Goal: Task Accomplishment & Management: Use online tool/utility

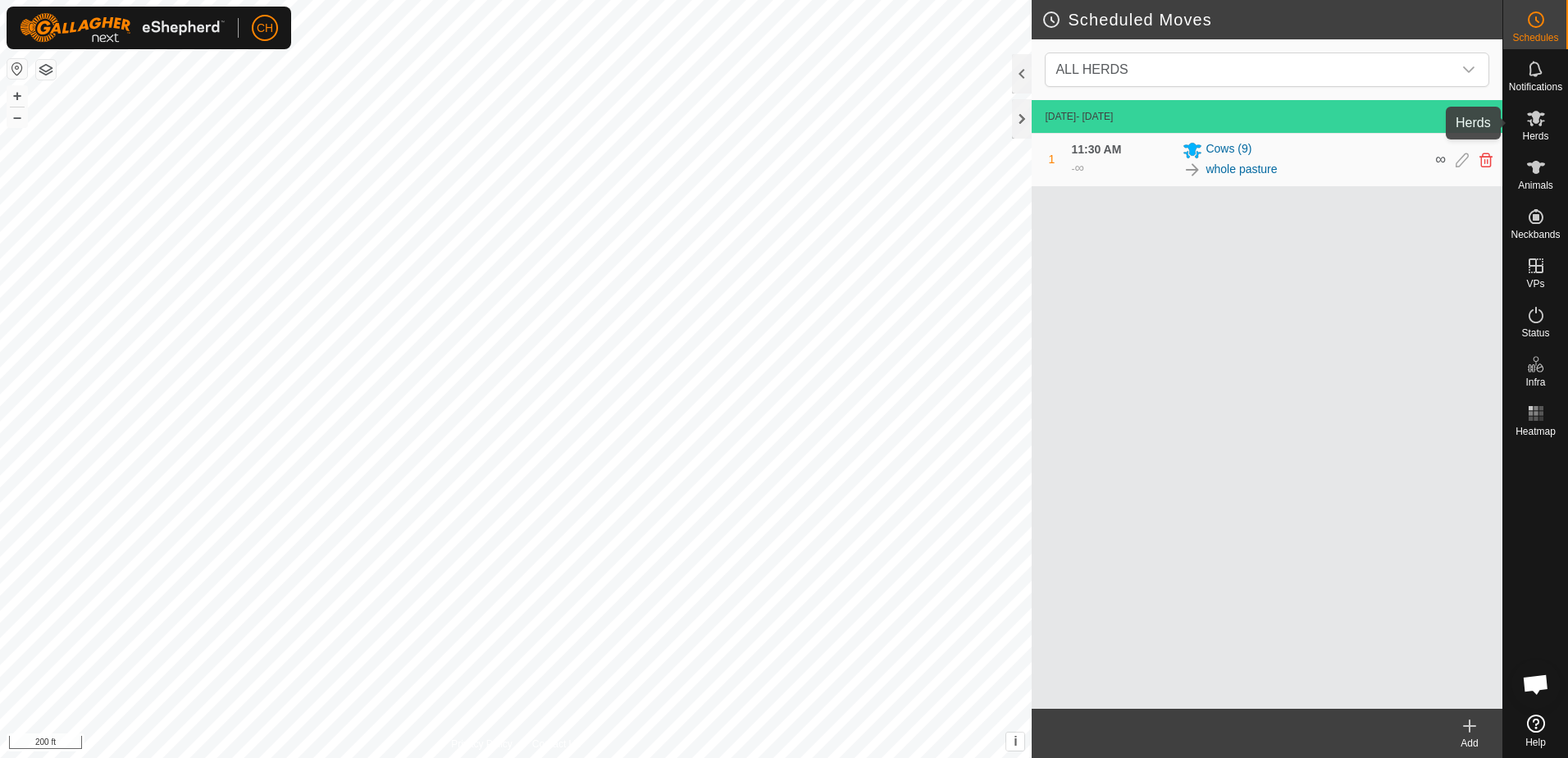
click at [1537, 126] on icon at bounding box center [1535, 117] width 19 height 19
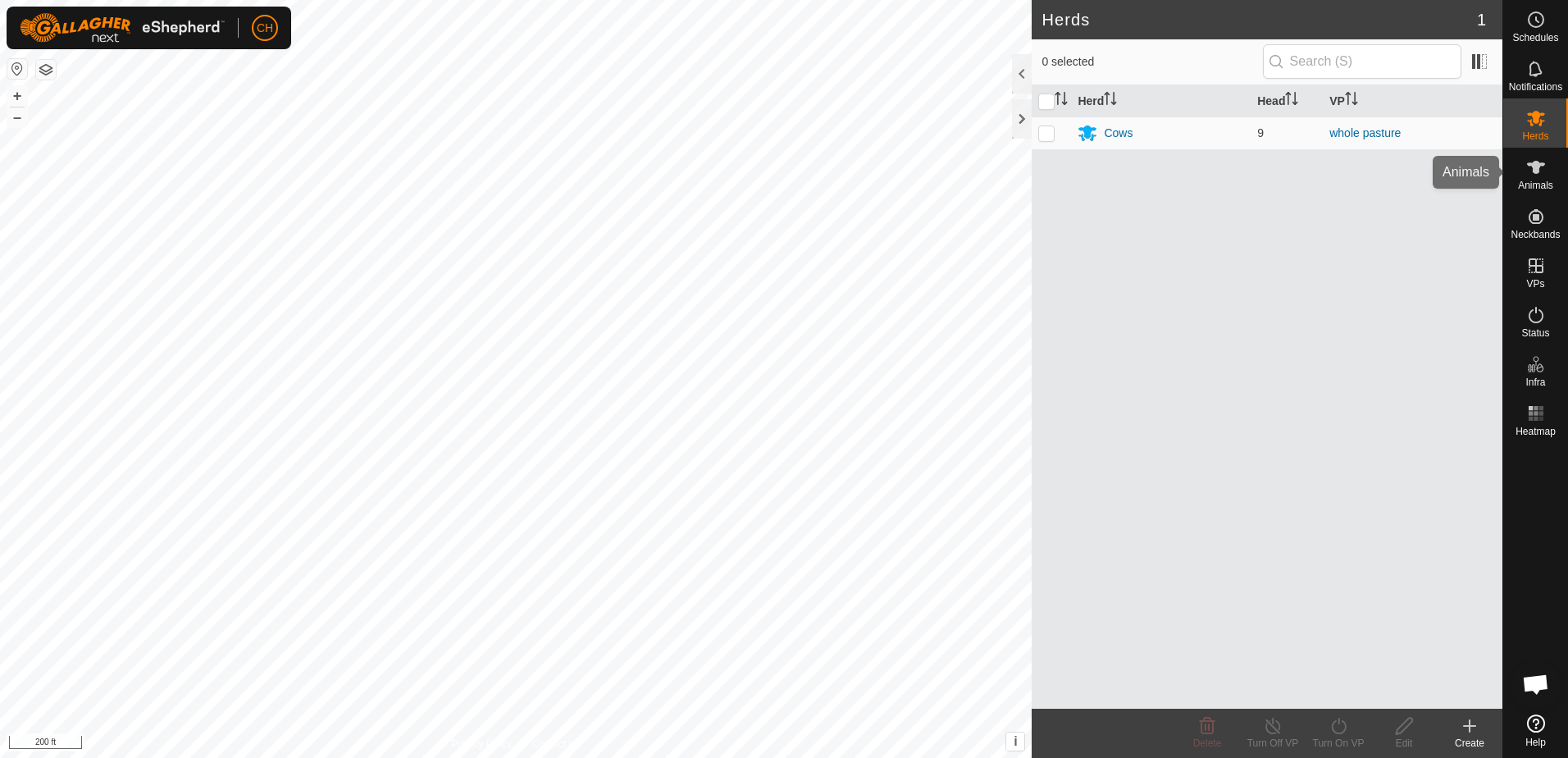
click at [1529, 172] on icon at bounding box center [1535, 167] width 19 height 19
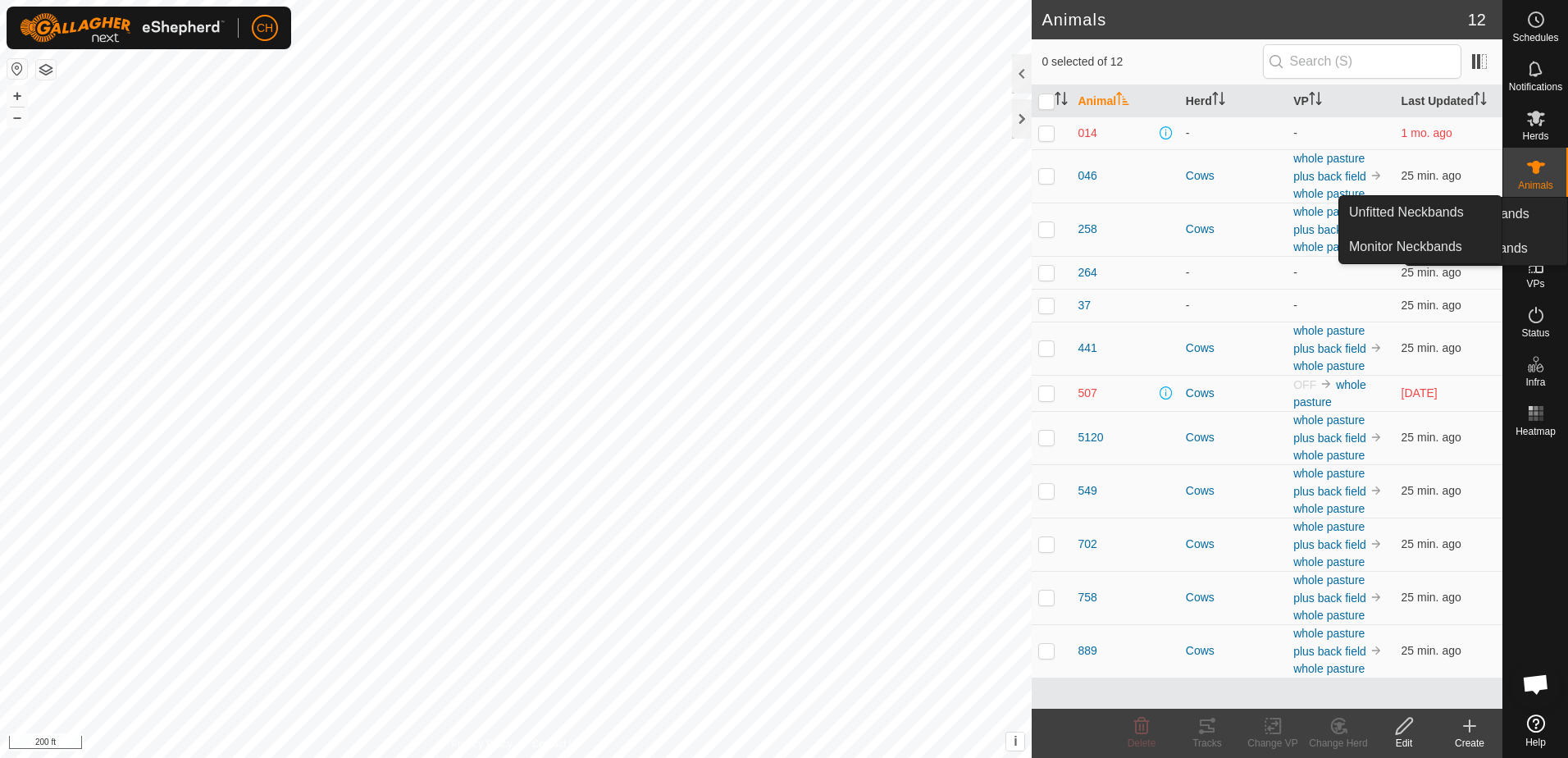
click at [1533, 230] on span "Neckbands" at bounding box center [1534, 235] width 49 height 10
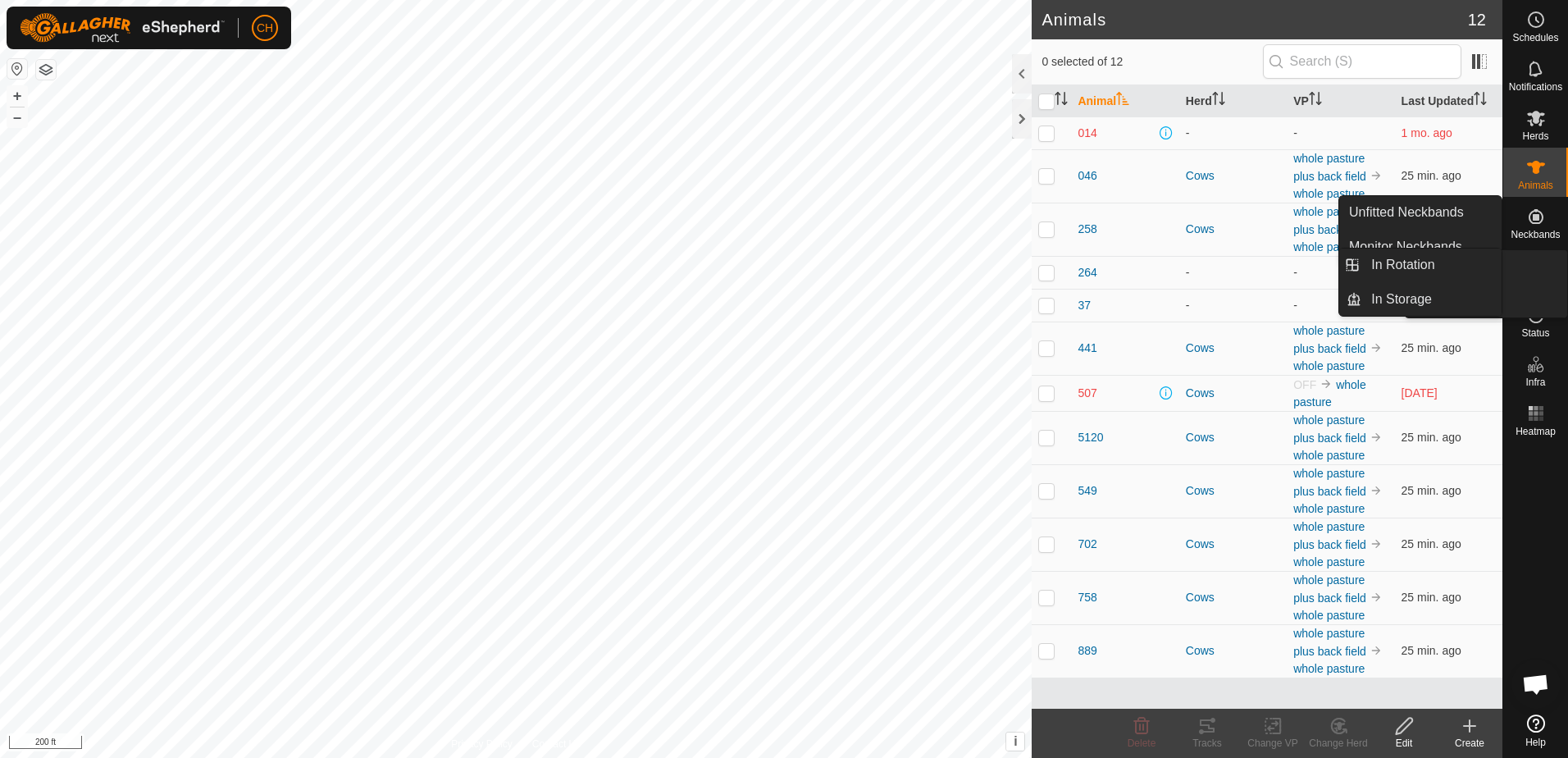
click at [1541, 275] on icon at bounding box center [1535, 265] width 19 height 19
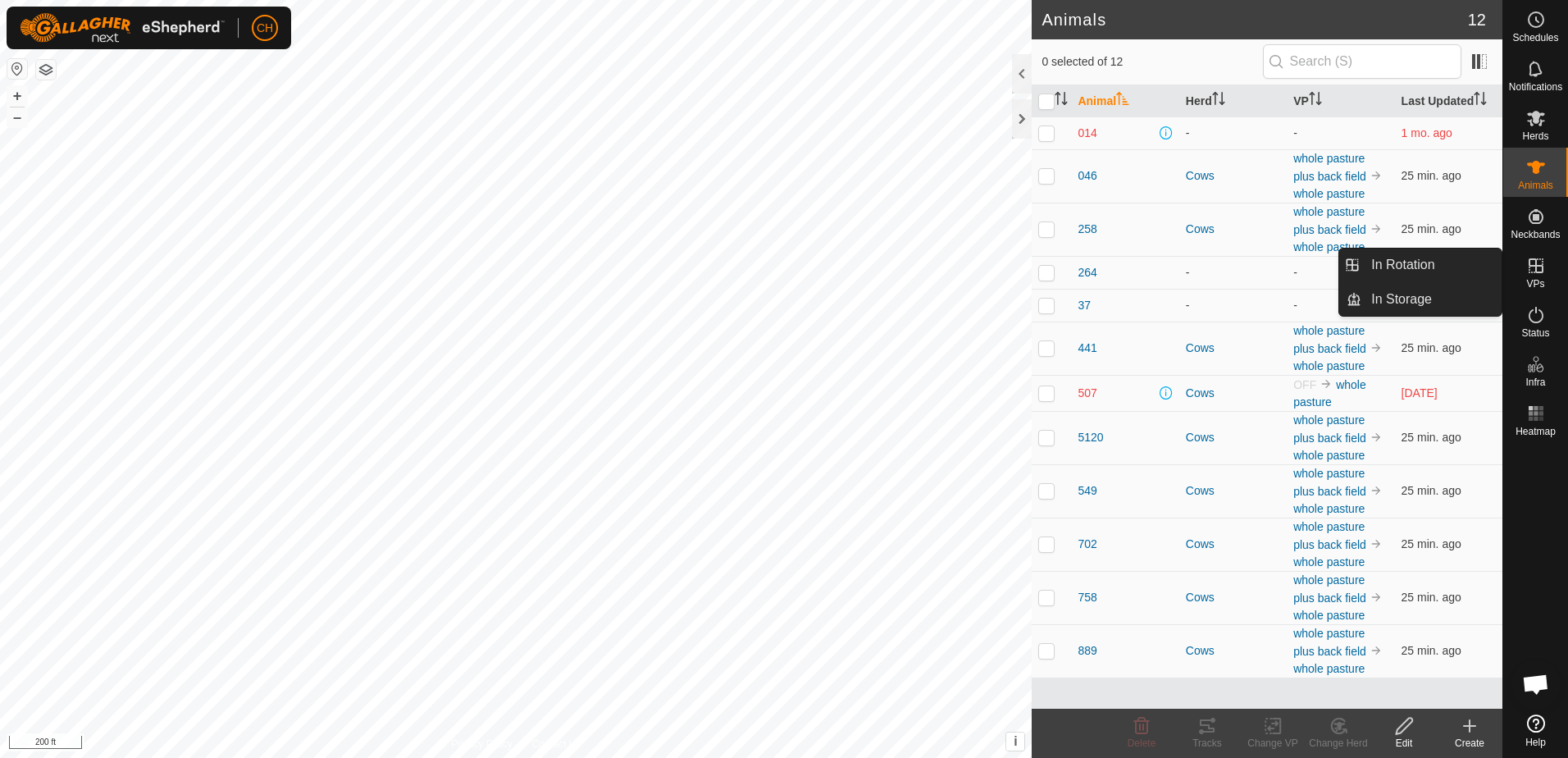
click at [1531, 271] on icon at bounding box center [1535, 265] width 19 height 19
click at [1412, 257] on link "In Rotation" at bounding box center [1431, 265] width 140 height 33
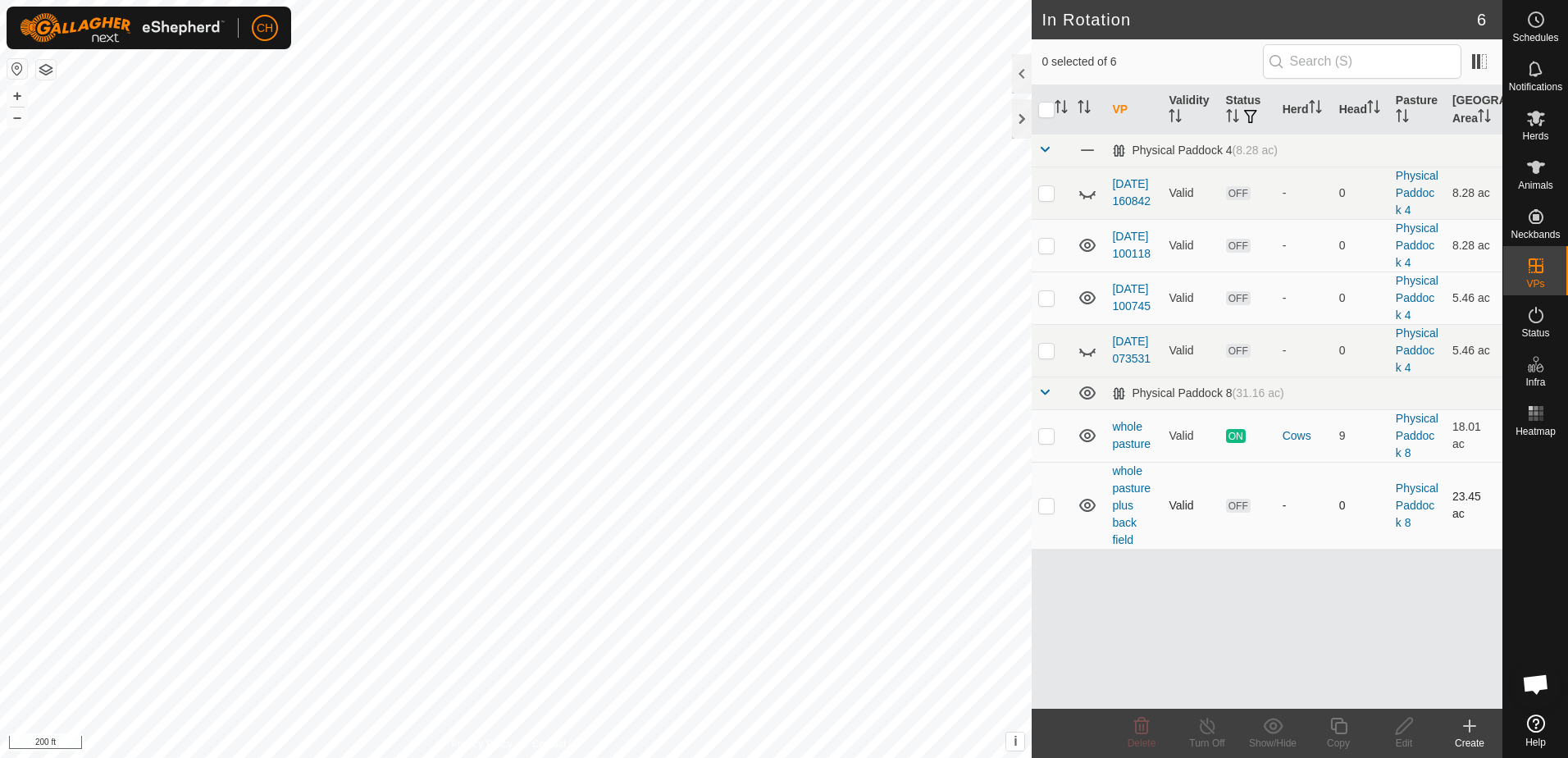
click at [1051, 508] on p-checkbox at bounding box center [1046, 505] width 17 height 13
checkbox input "true"
click at [1400, 730] on icon at bounding box center [1404, 725] width 20 height 19
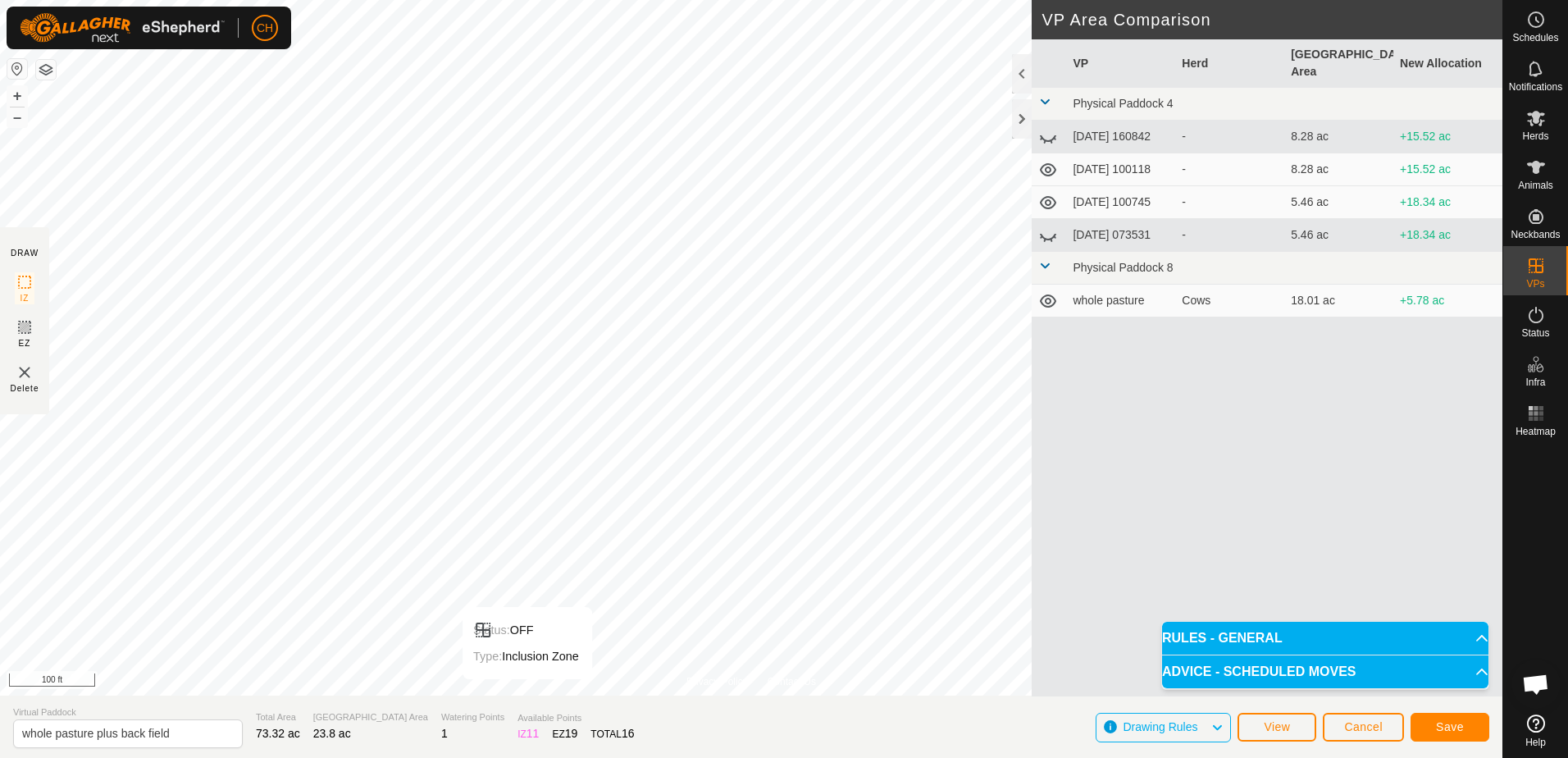
click at [520, 700] on div "Privacy Policy Contact Us Status: OFF Type: Inclusion Zone + – ⇧ i This applica…" at bounding box center [751, 379] width 1503 height 758
click at [1438, 724] on span "Save" at bounding box center [1449, 727] width 28 height 13
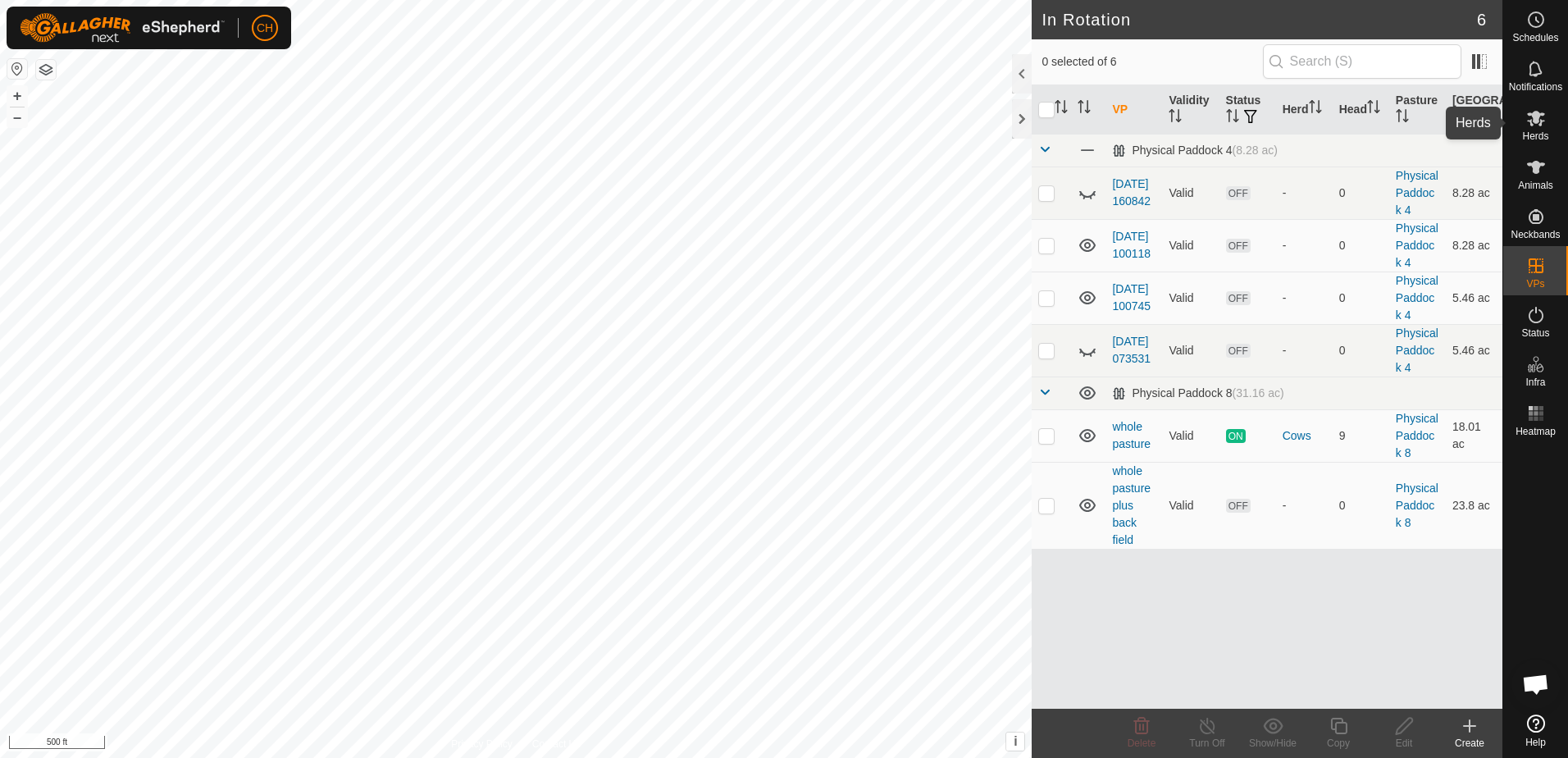
click at [1535, 126] on icon at bounding box center [1535, 117] width 19 height 19
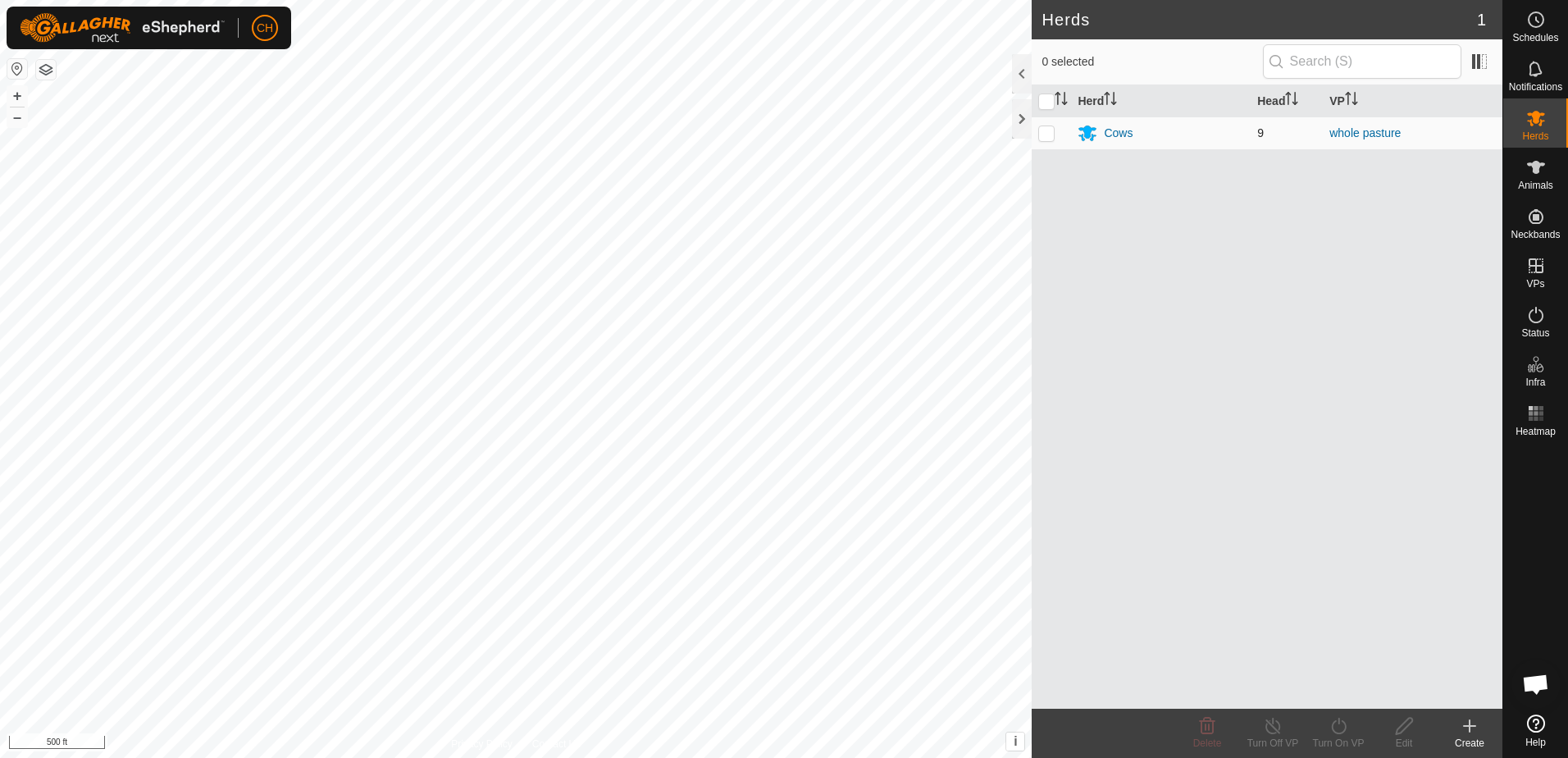
click at [1050, 137] on p-checkbox at bounding box center [1046, 133] width 17 height 13
checkbox input "true"
click at [1344, 734] on icon at bounding box center [1338, 725] width 20 height 19
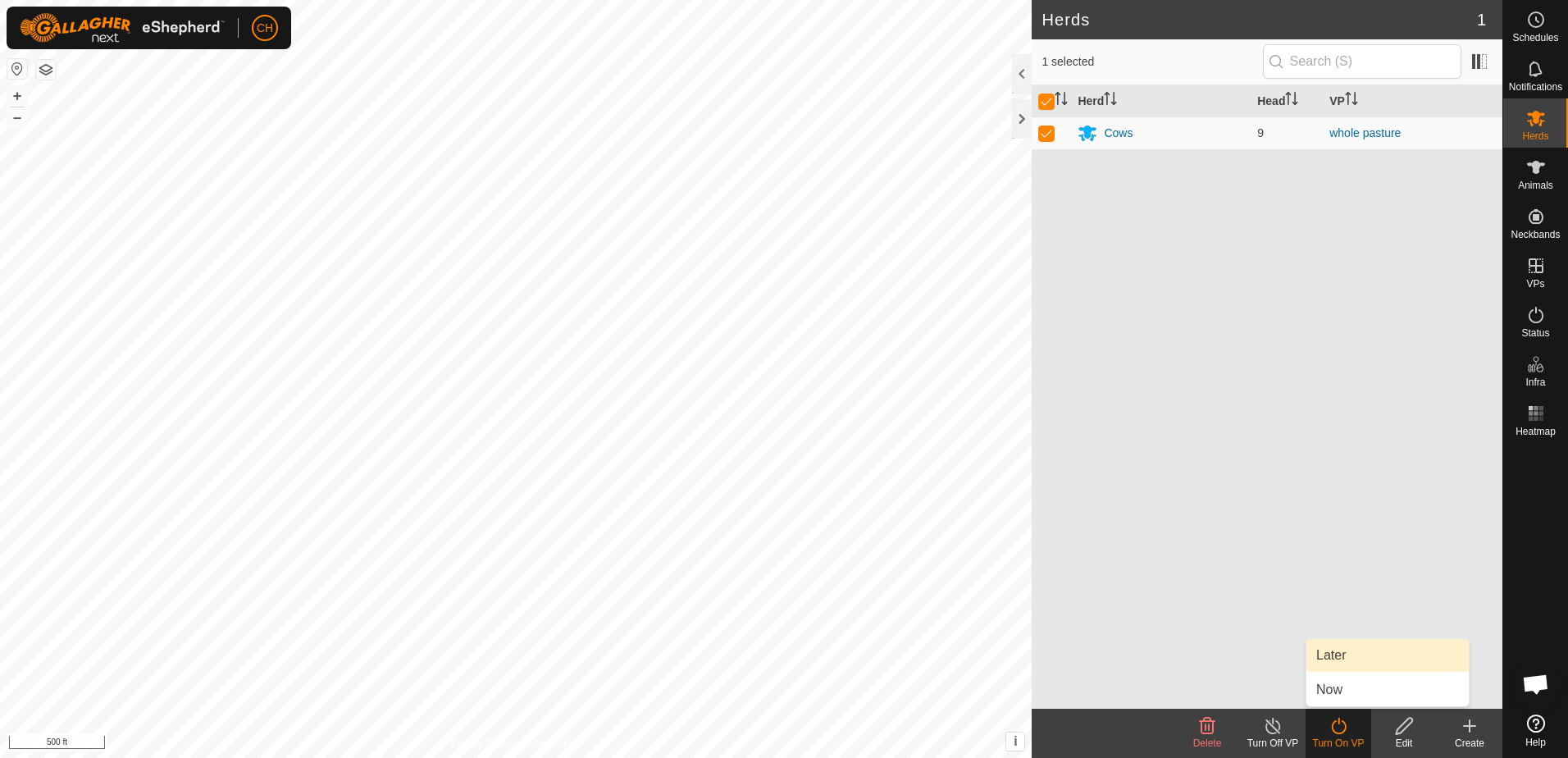
click at [1339, 656] on link "Later" at bounding box center [1388, 655] width 162 height 33
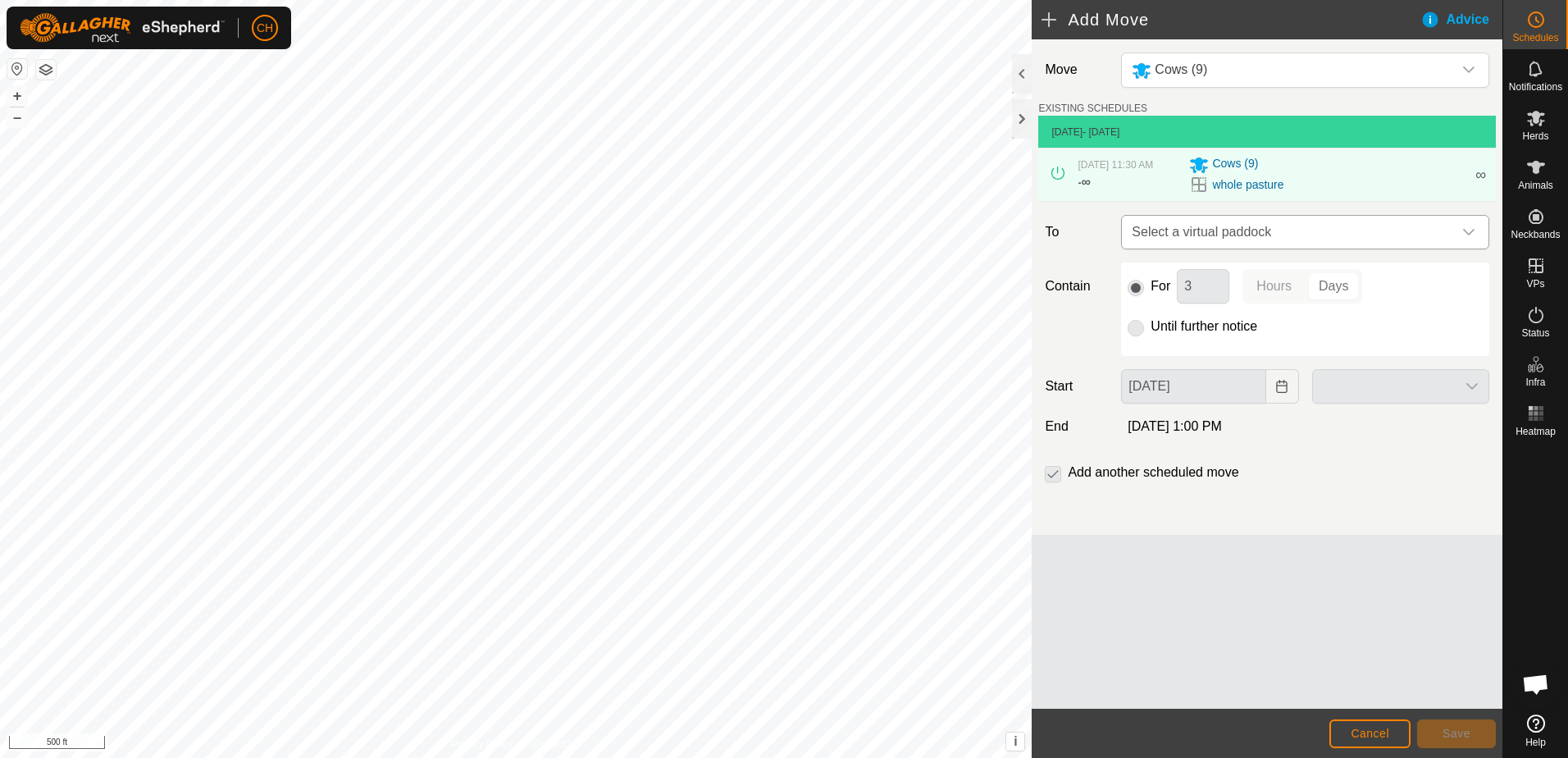
click at [1469, 228] on icon "dropdown trigger" at bounding box center [1469, 232] width 13 height 13
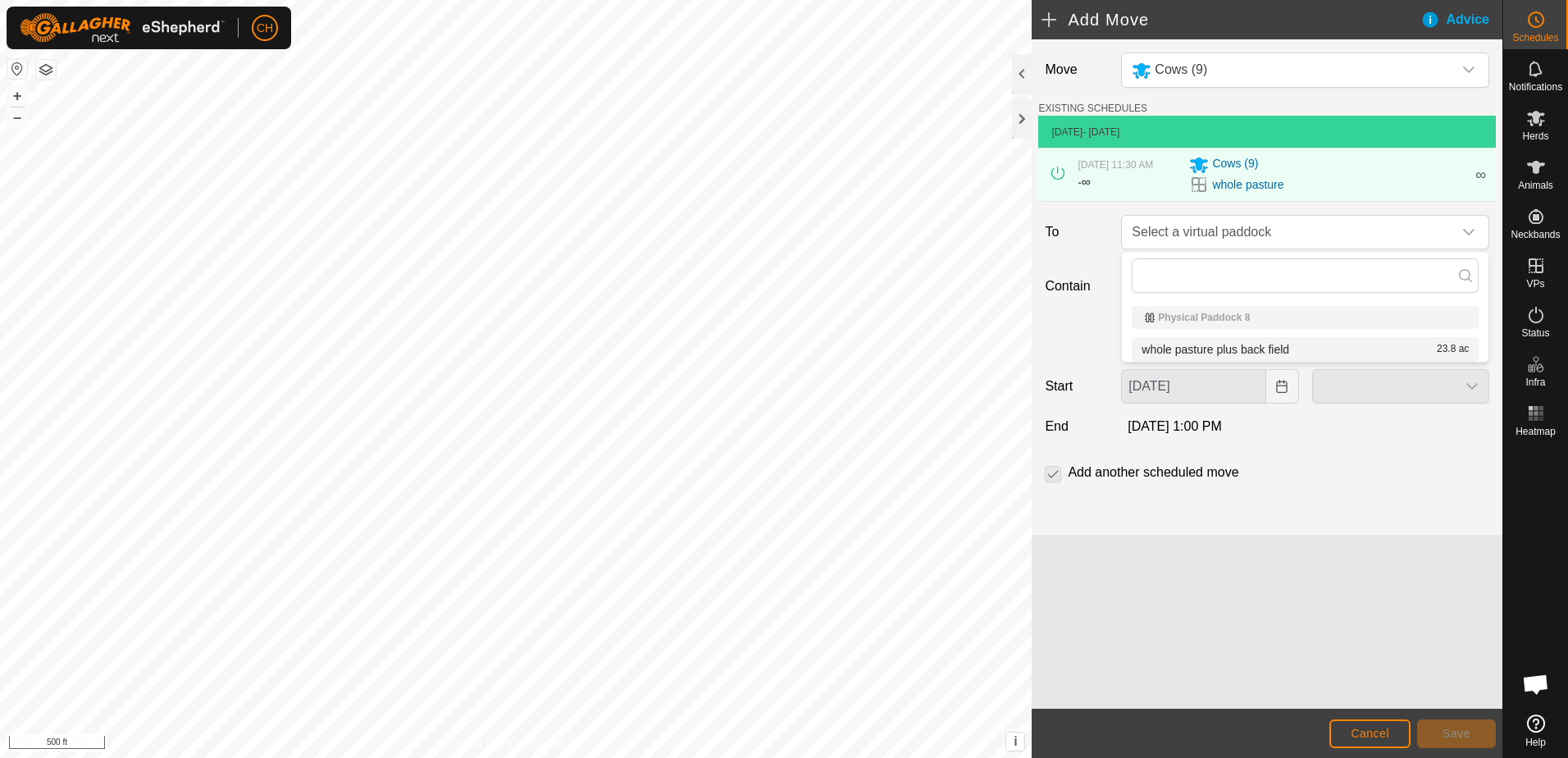
click at [1206, 349] on li "whole pasture plus back field 23.8 ac" at bounding box center [1305, 348] width 347 height 24
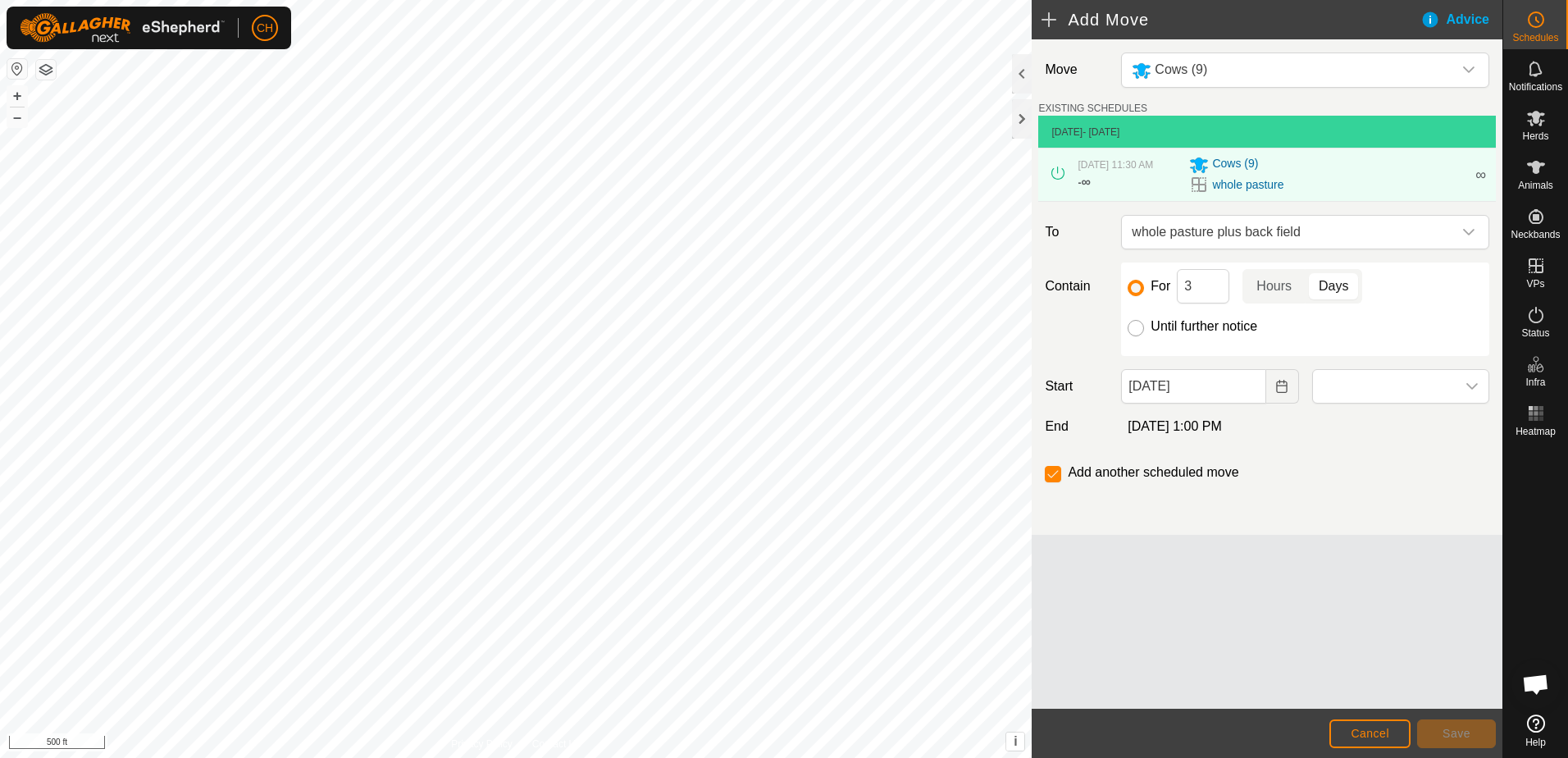
click at [1141, 330] on input "Until further notice" at bounding box center [1136, 328] width 17 height 17
radio input "true"
checkbox input "false"
click at [1135, 287] on input "For" at bounding box center [1136, 288] width 17 height 17
radio input "true"
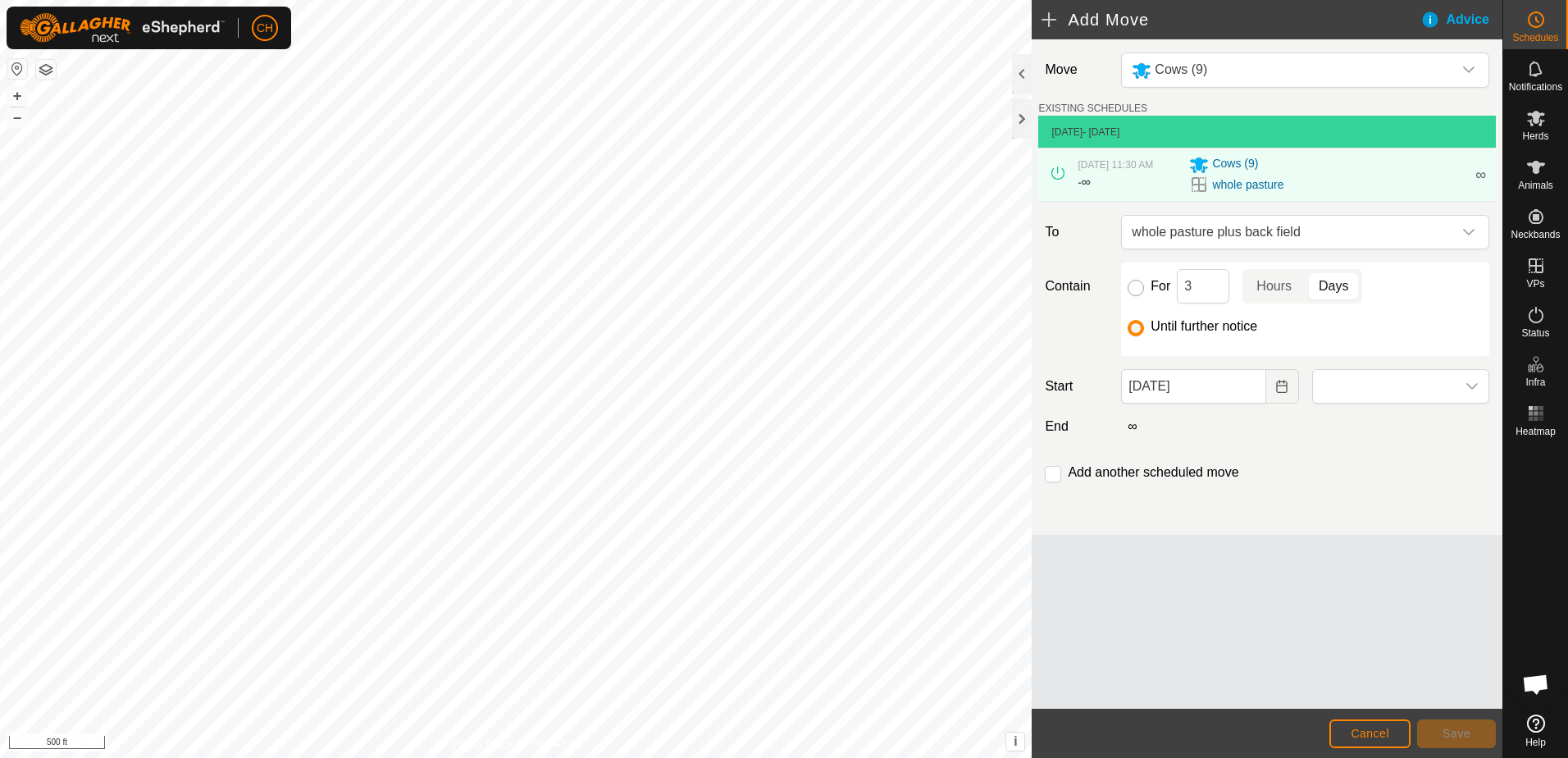
checkbox input "true"
click at [1135, 321] on input "Until further notice" at bounding box center [1136, 328] width 17 height 17
radio input "true"
checkbox input "false"
click at [1468, 231] on icon "dropdown trigger" at bounding box center [1469, 232] width 13 height 13
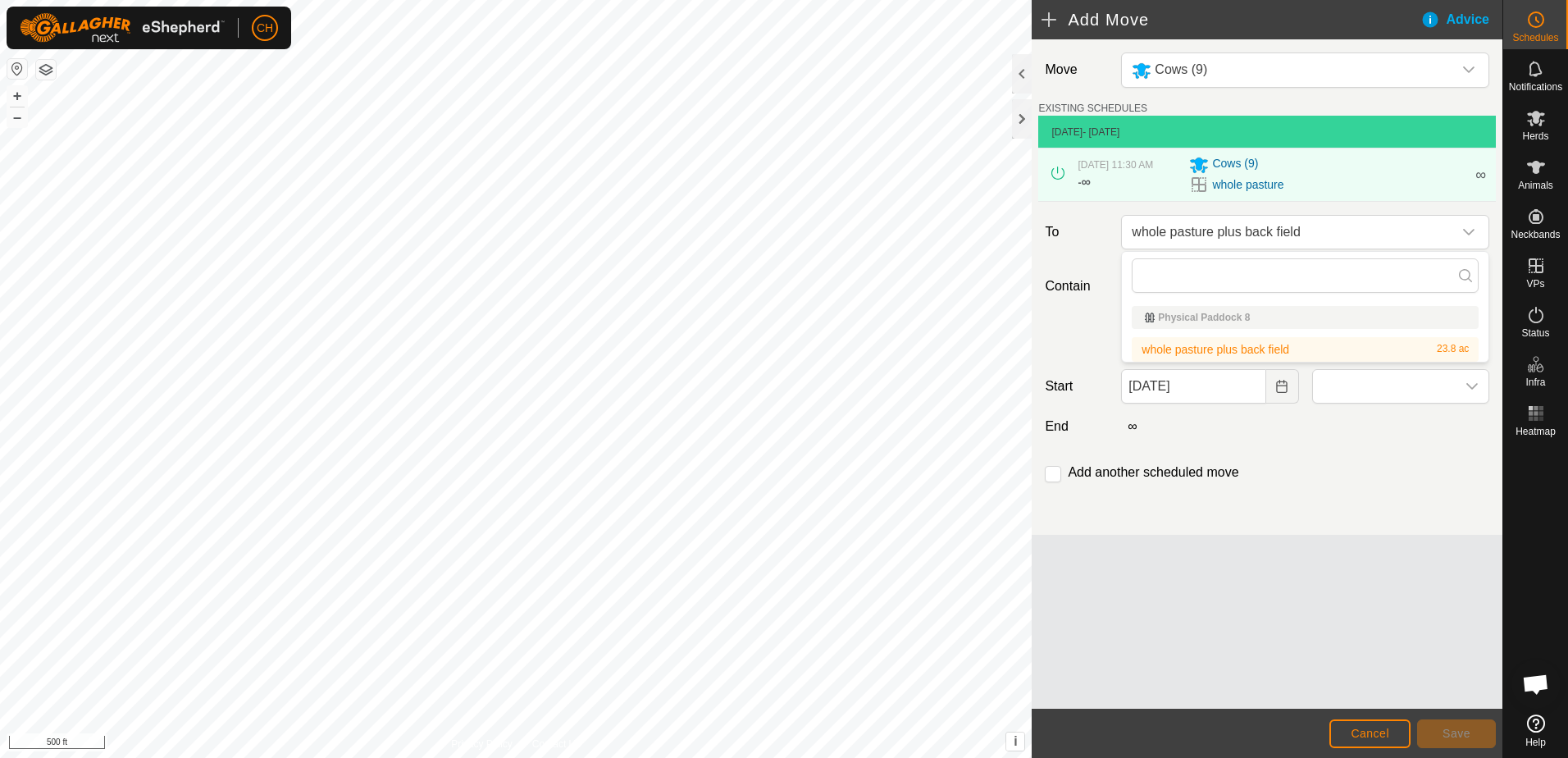
click at [1209, 347] on li "whole pasture plus back field 23.8 ac" at bounding box center [1305, 348] width 347 height 24
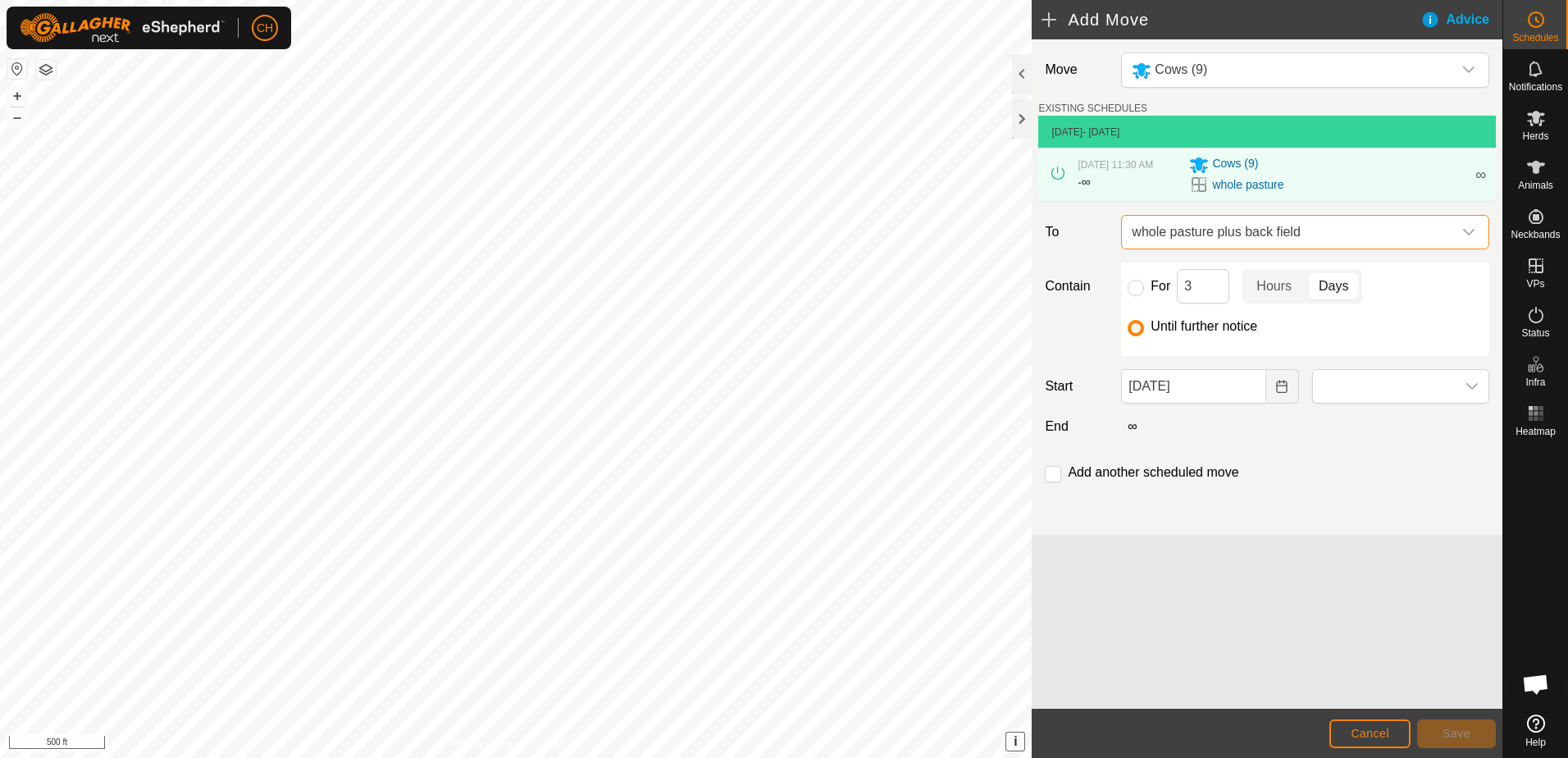
click at [1014, 742] on span "i" at bounding box center [1015, 740] width 3 height 14
click at [1467, 18] on div "Advice" at bounding box center [1462, 19] width 82 height 19
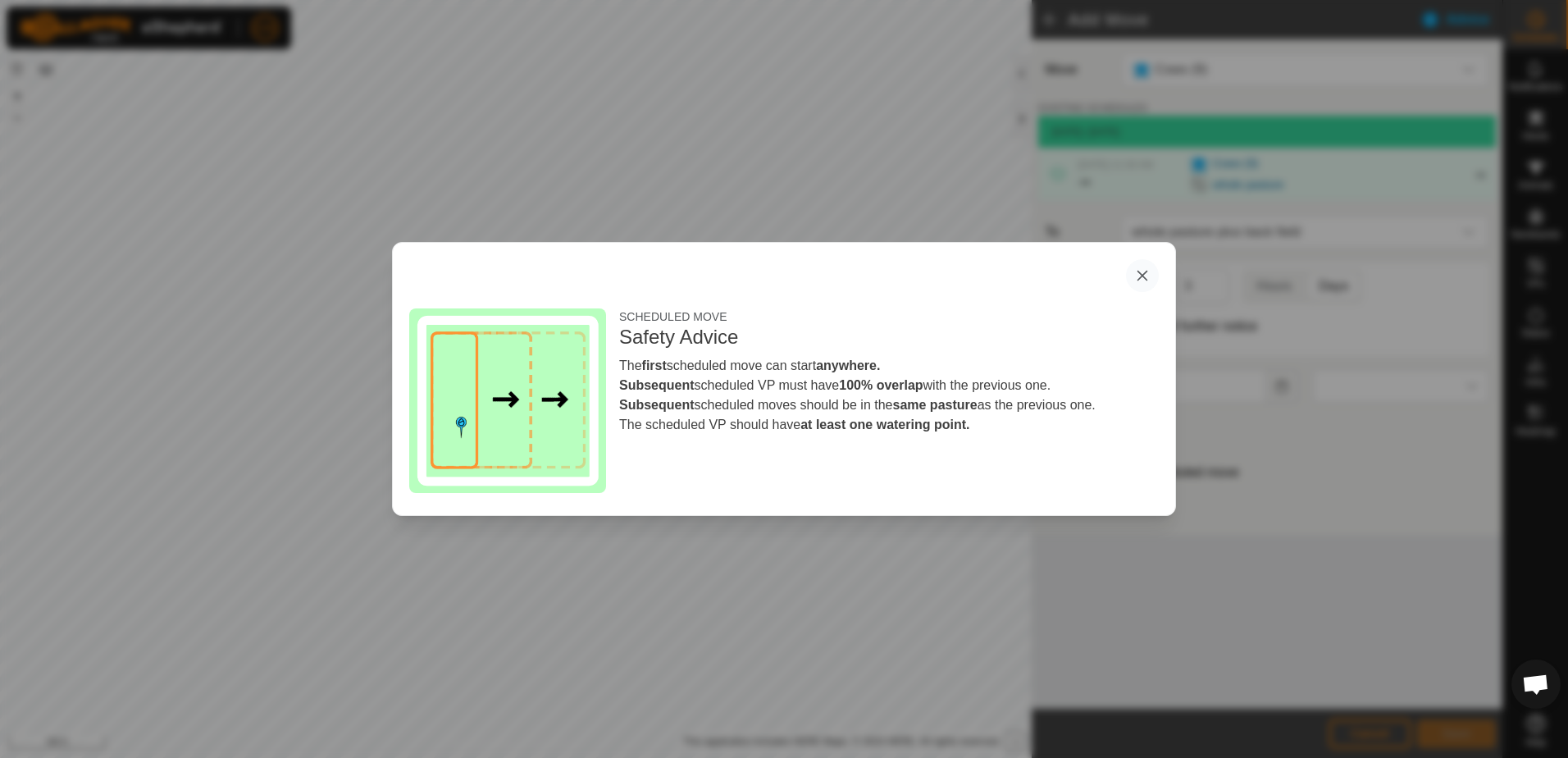
click at [1134, 278] on button "button" at bounding box center [1142, 275] width 33 height 33
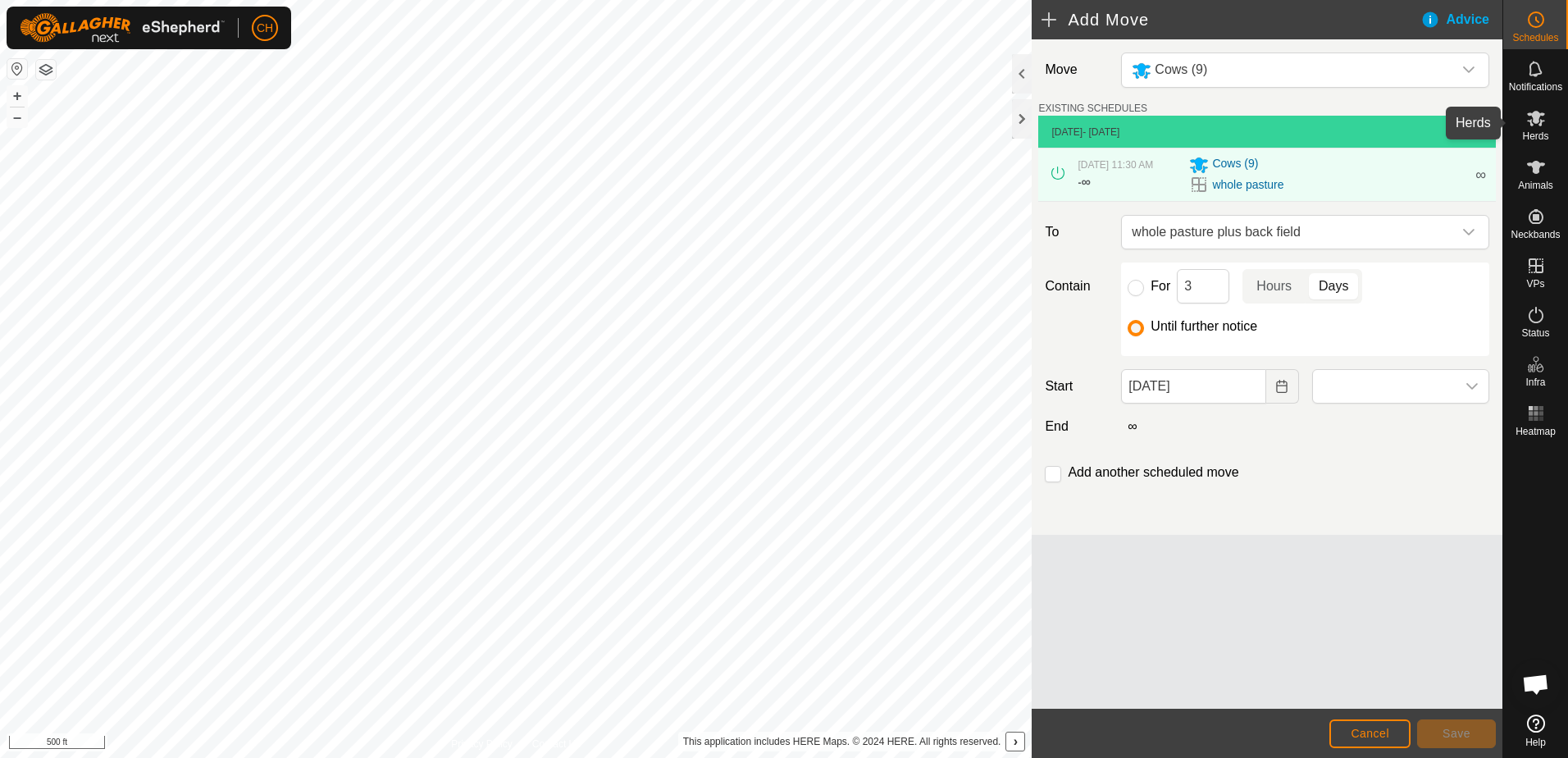
click at [1543, 129] on es-mob-svg-icon at bounding box center [1535, 117] width 29 height 26
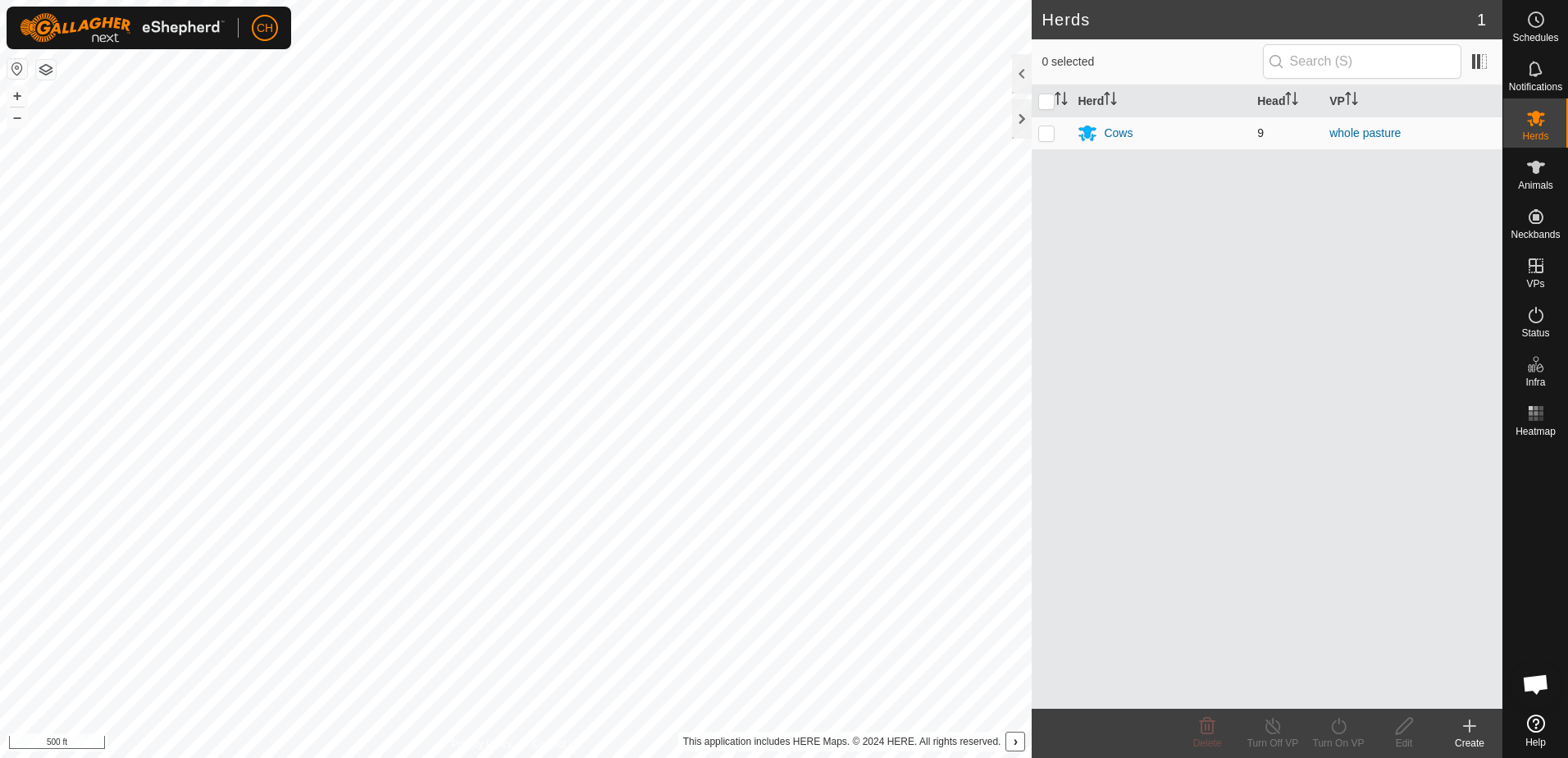
click at [1047, 132] on p-checkbox at bounding box center [1046, 133] width 17 height 13
checkbox input "true"
click at [1345, 734] on icon at bounding box center [1338, 725] width 20 height 19
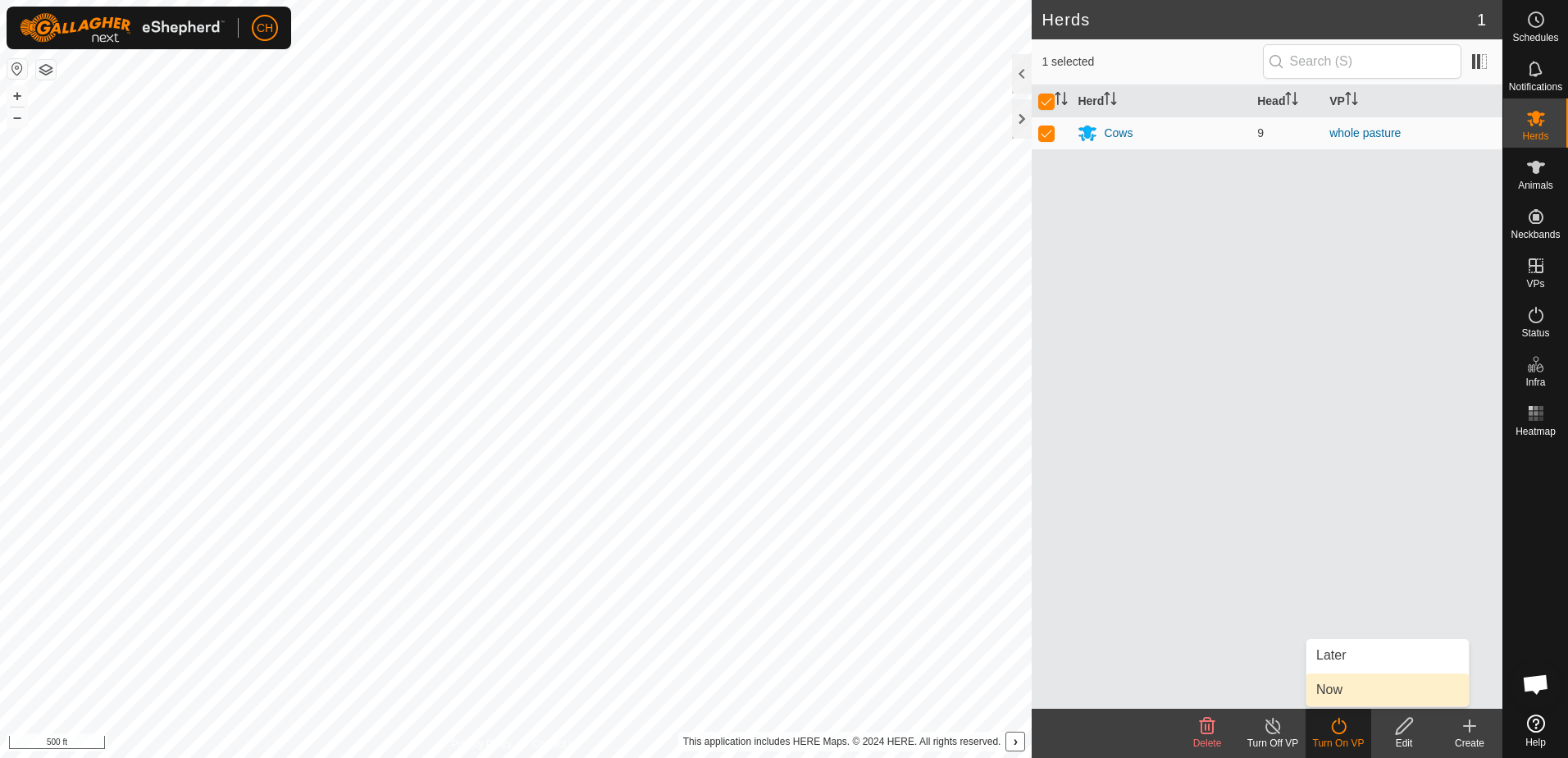
click at [1339, 688] on link "Now" at bounding box center [1388, 689] width 162 height 33
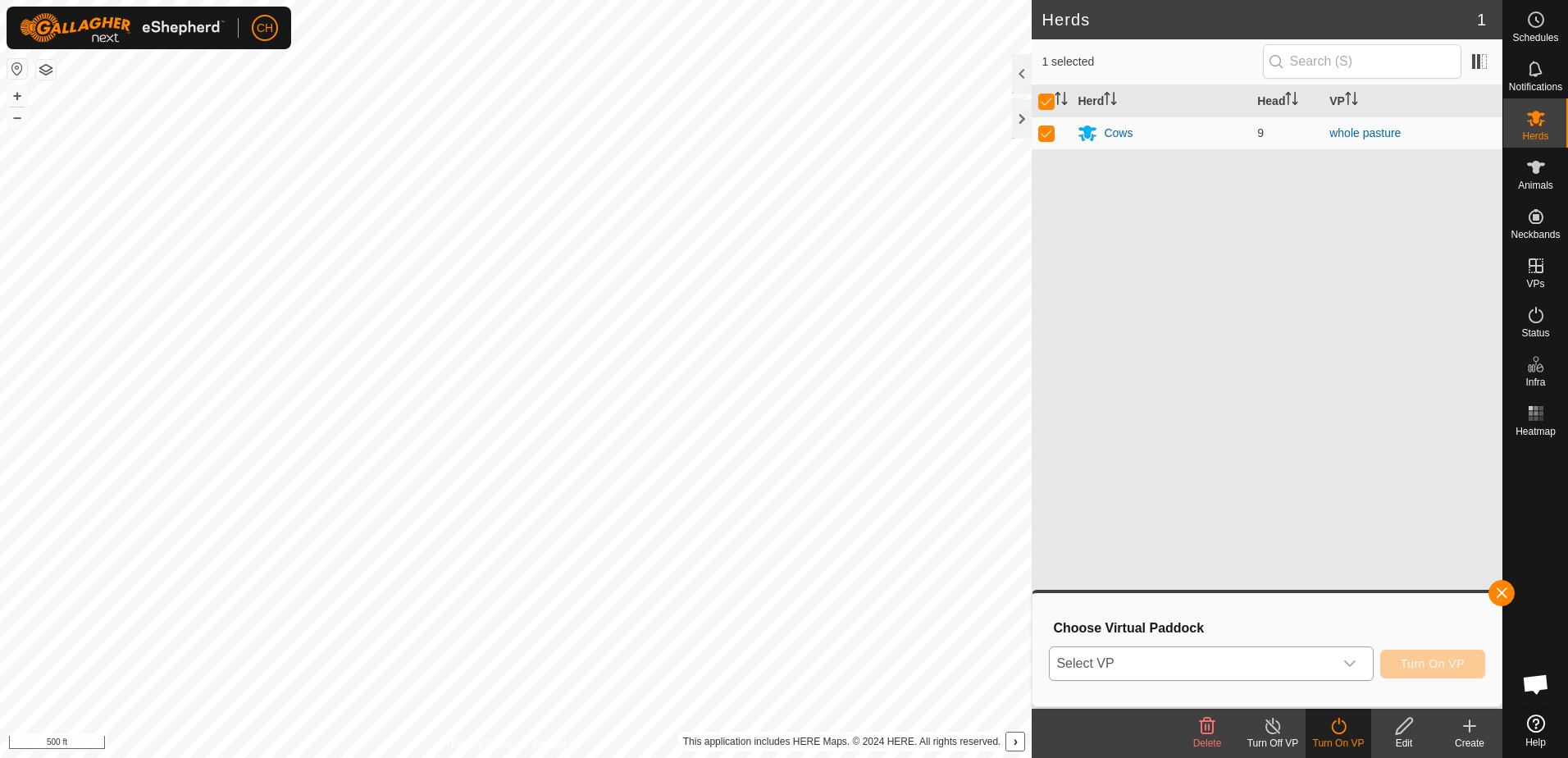
click at [1359, 659] on div "dropdown trigger" at bounding box center [1349, 663] width 33 height 33
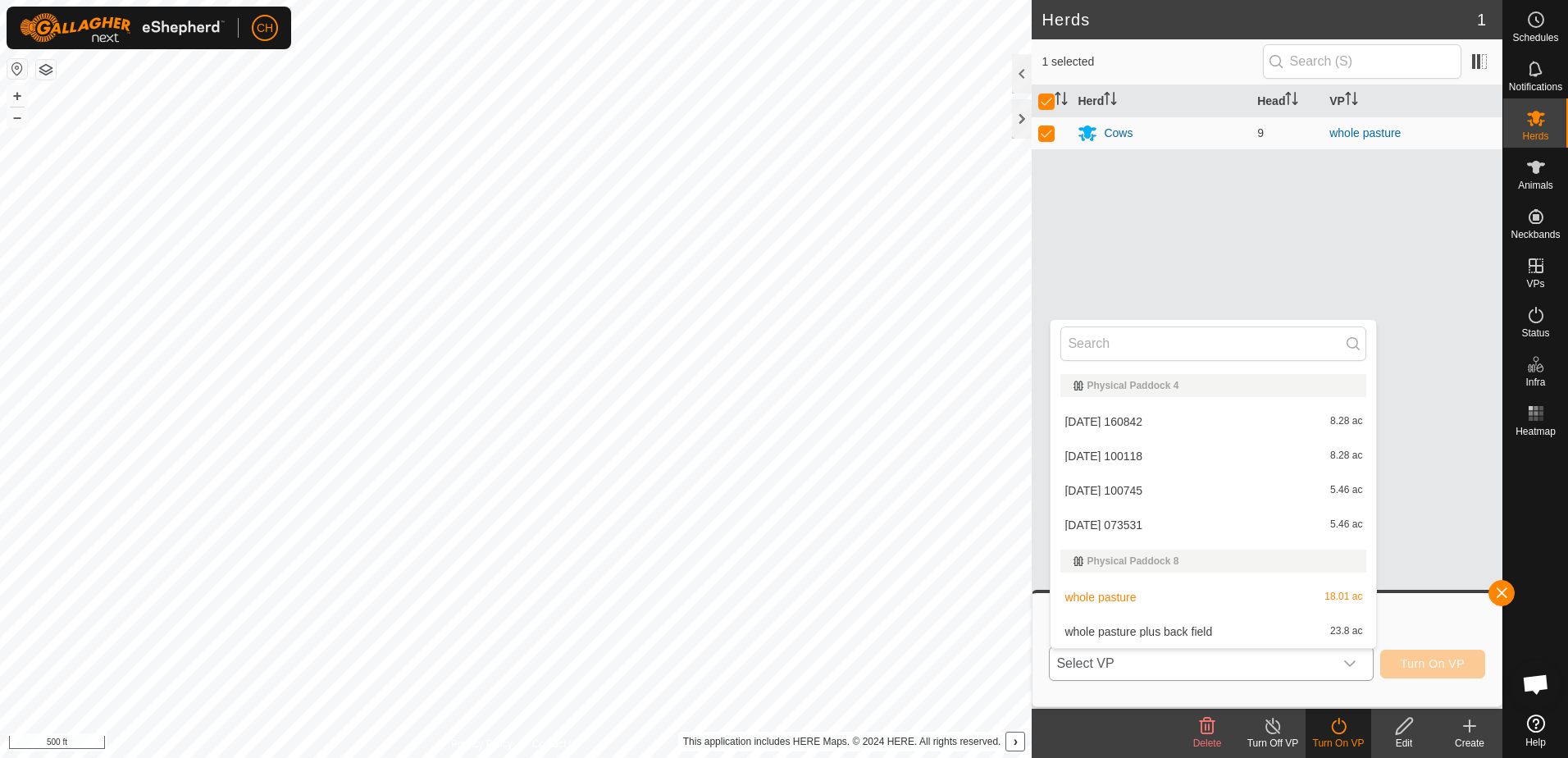
click at [1172, 631] on li "whole pasture plus back field 23.8 ac" at bounding box center [1213, 631] width 326 height 33
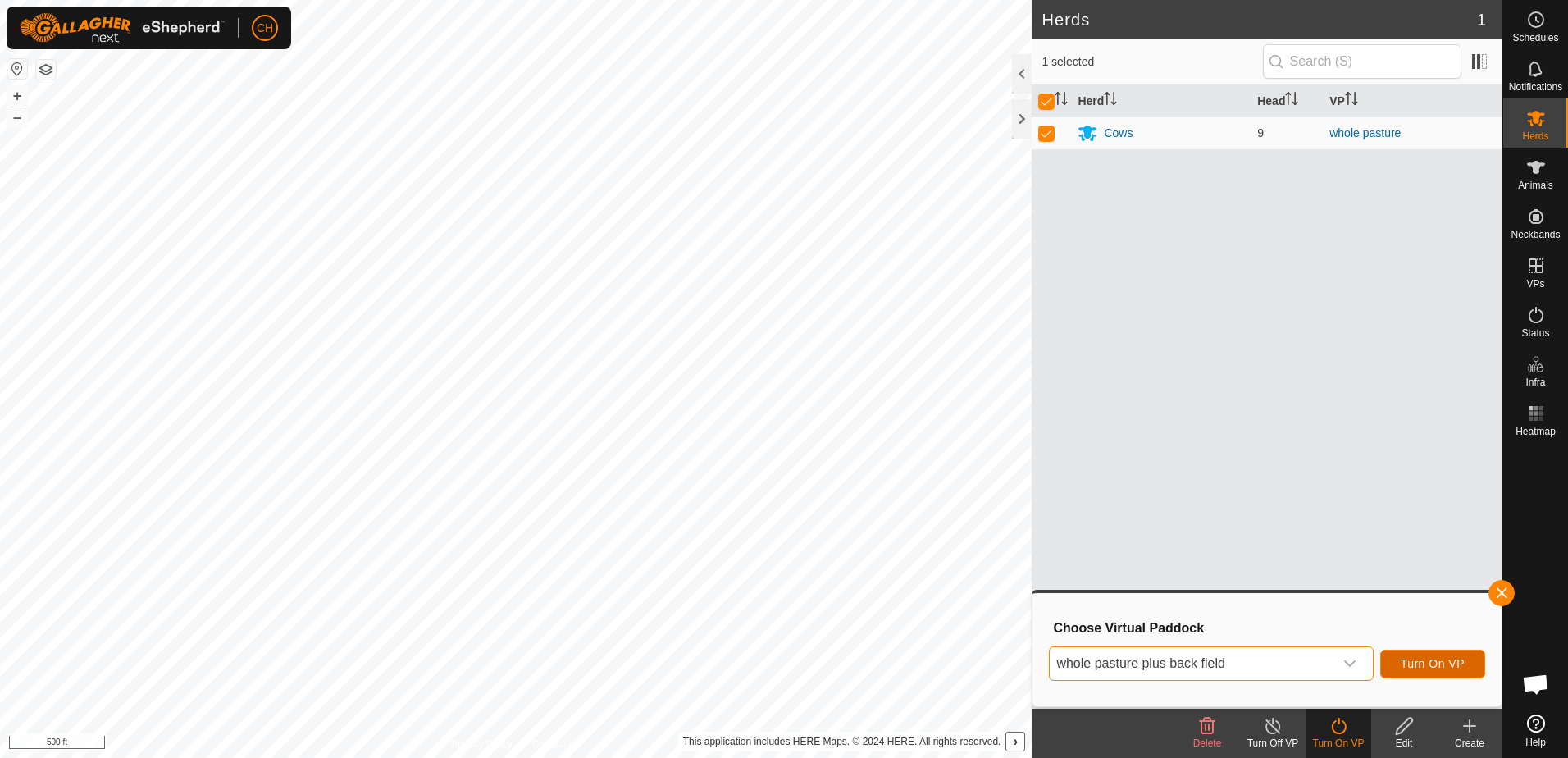
click at [1448, 663] on span "Turn On VP" at bounding box center [1432, 663] width 64 height 13
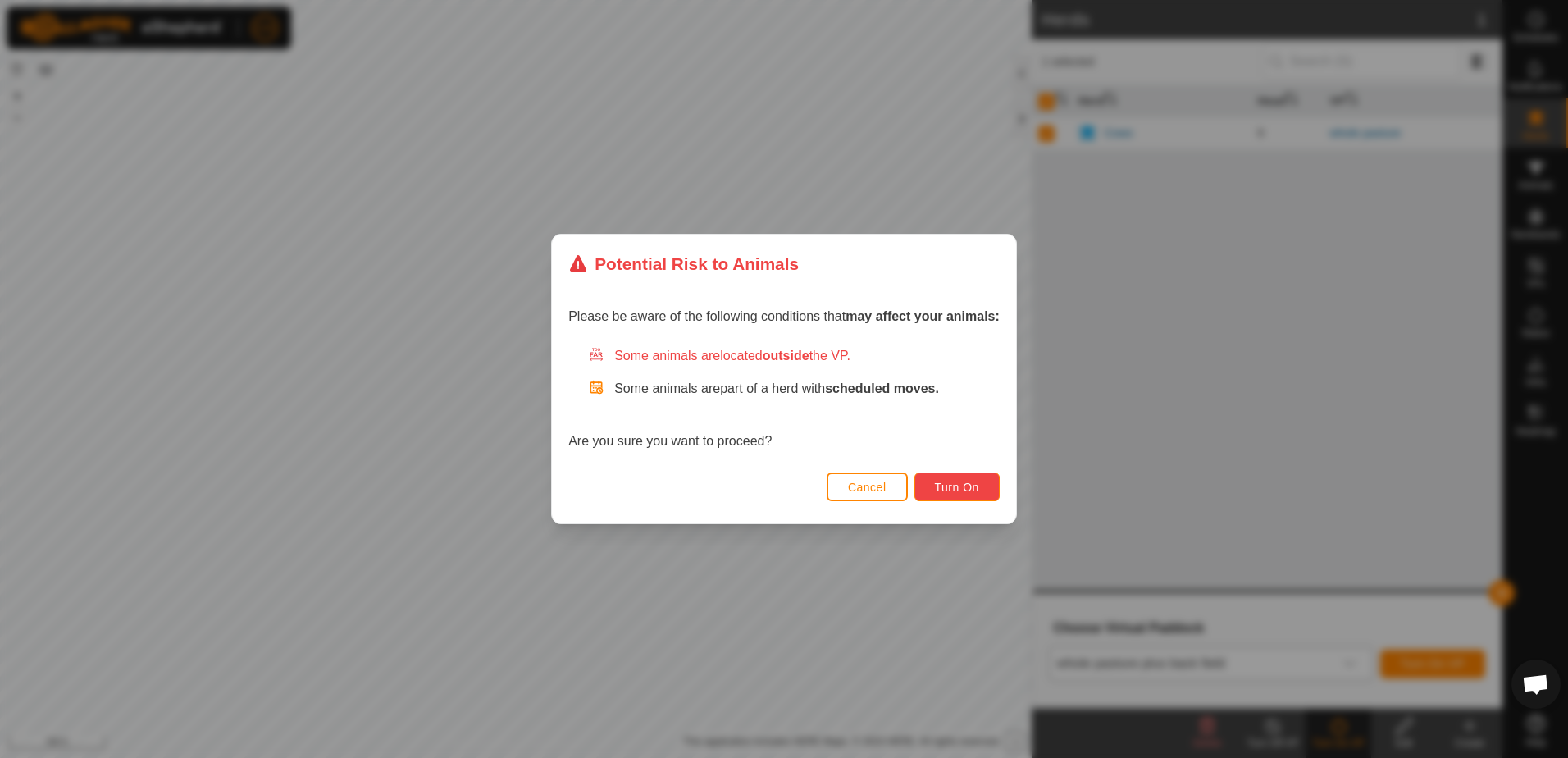
click at [971, 487] on span "Turn On" at bounding box center [957, 487] width 44 height 13
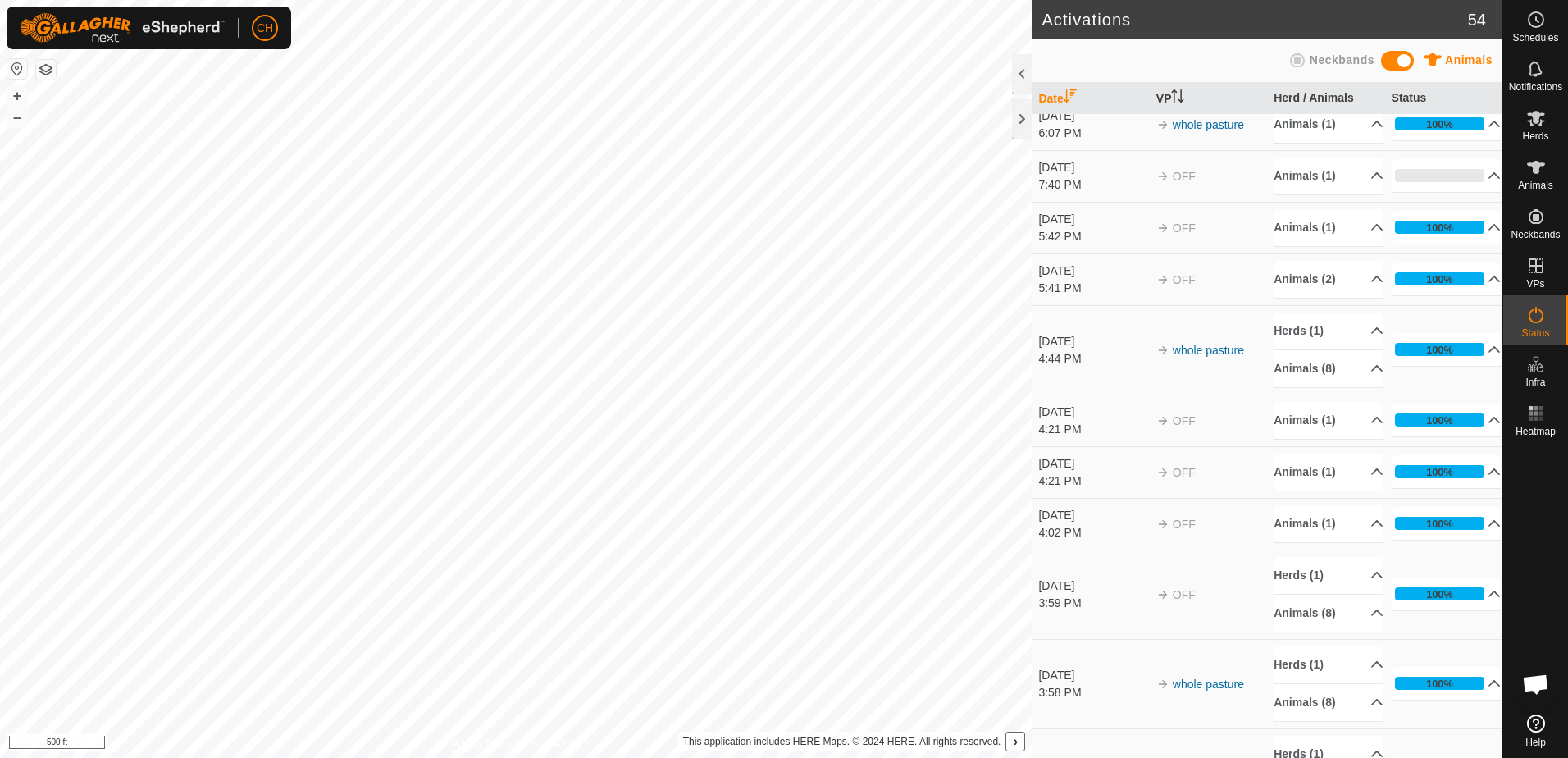
scroll to position [1230, 0]
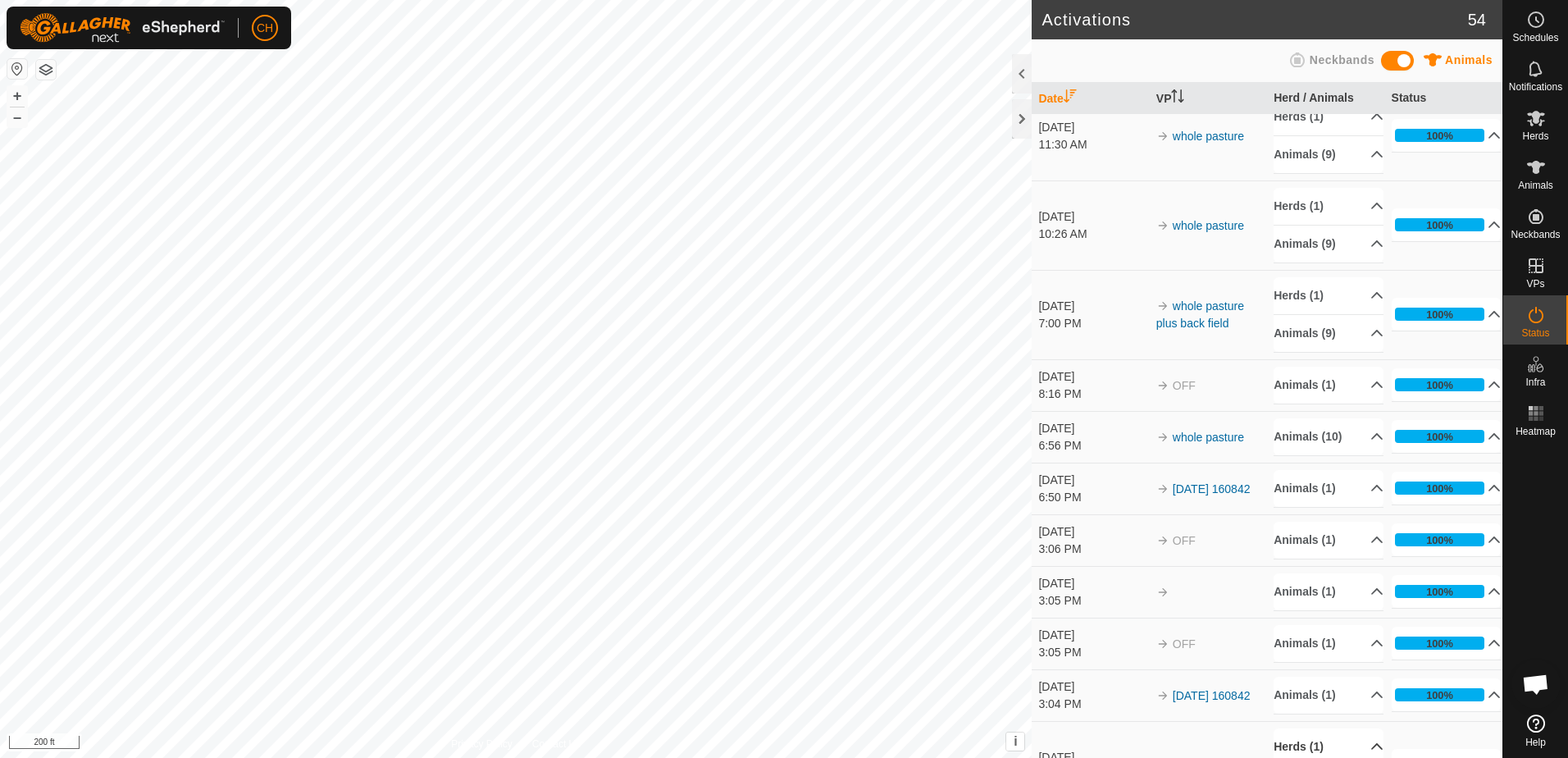
scroll to position [410, 0]
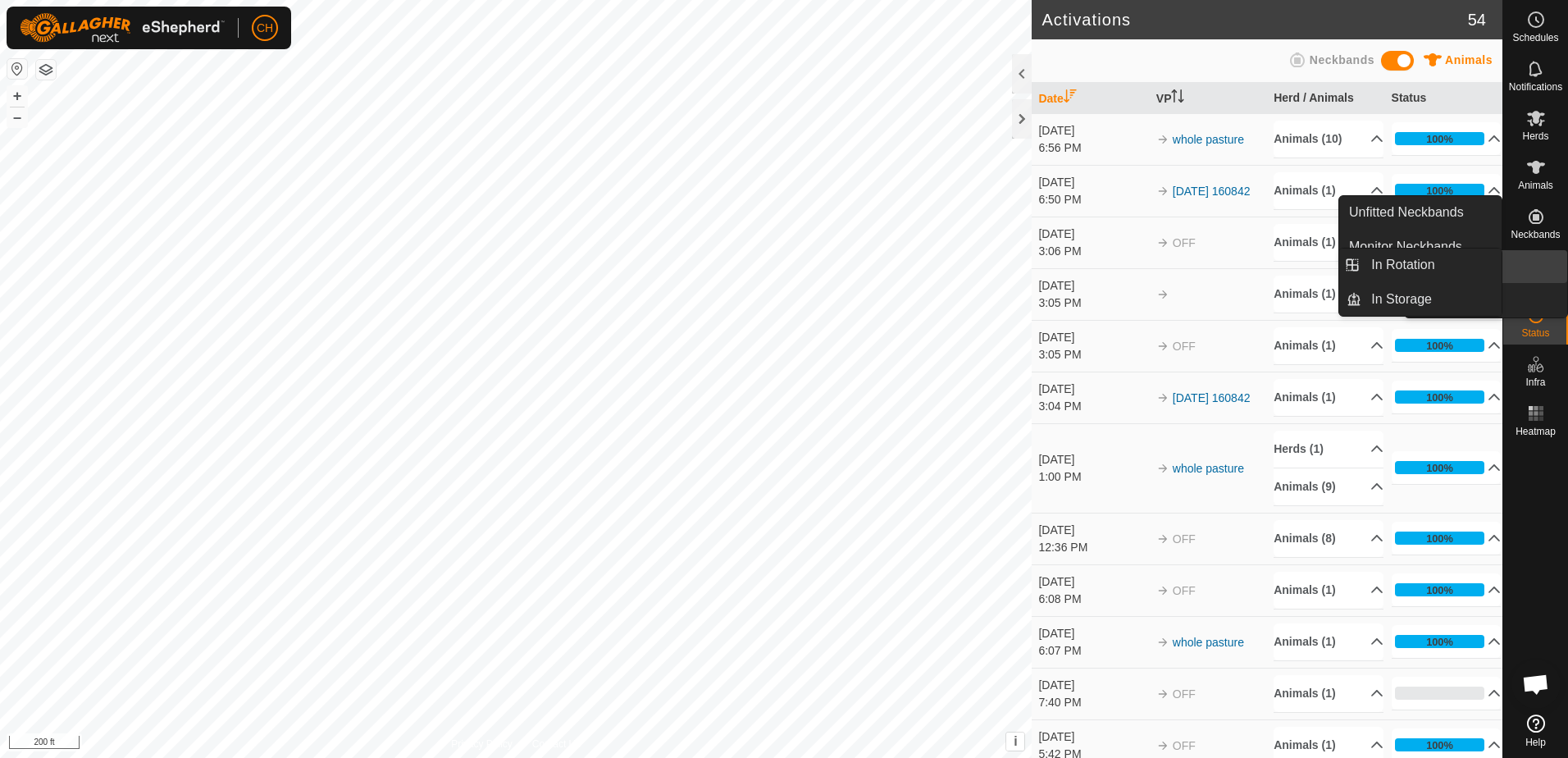
click at [1545, 268] on icon at bounding box center [1535, 265] width 19 height 19
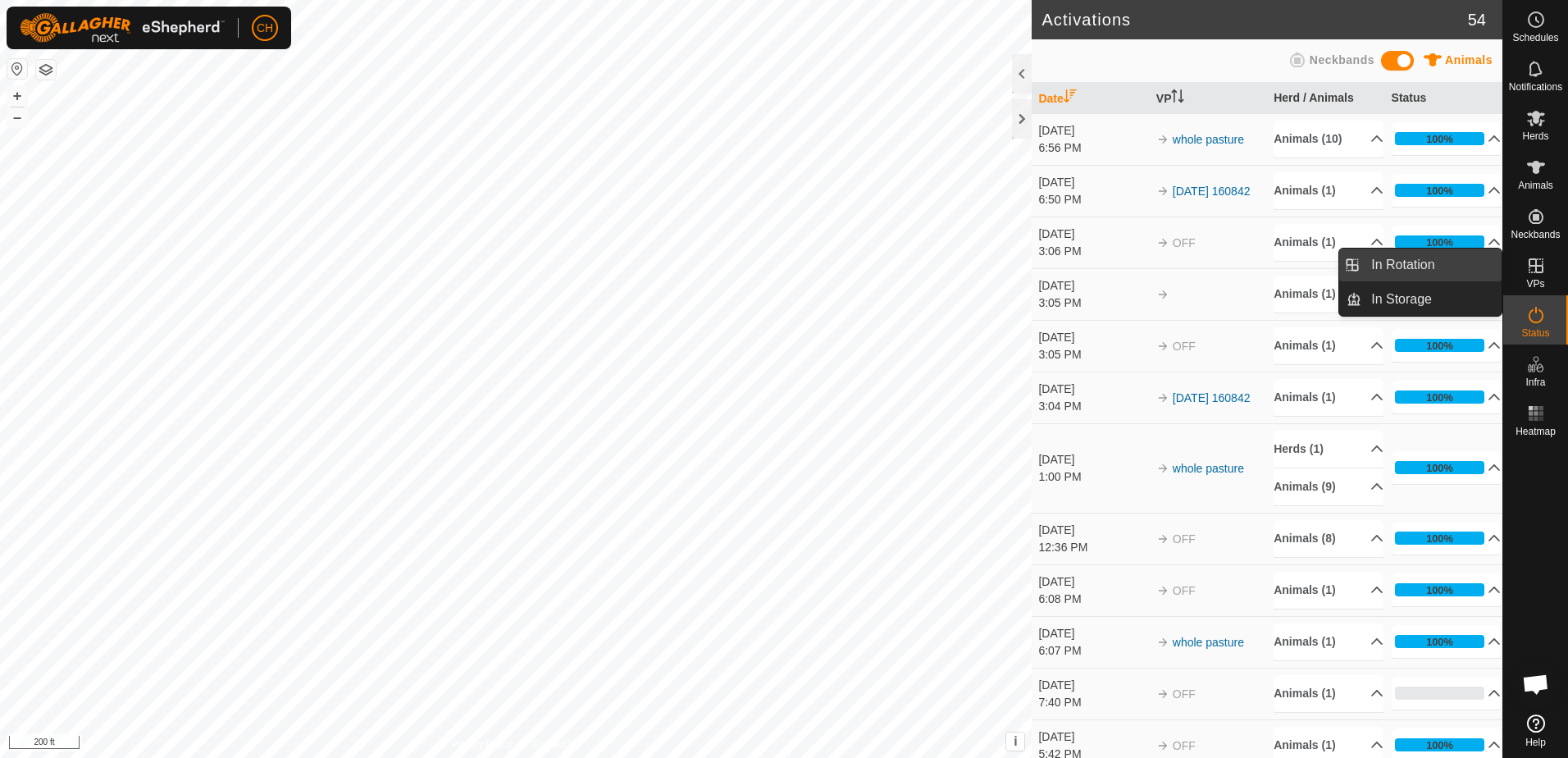
click at [1397, 269] on link "In Rotation" at bounding box center [1431, 265] width 140 height 33
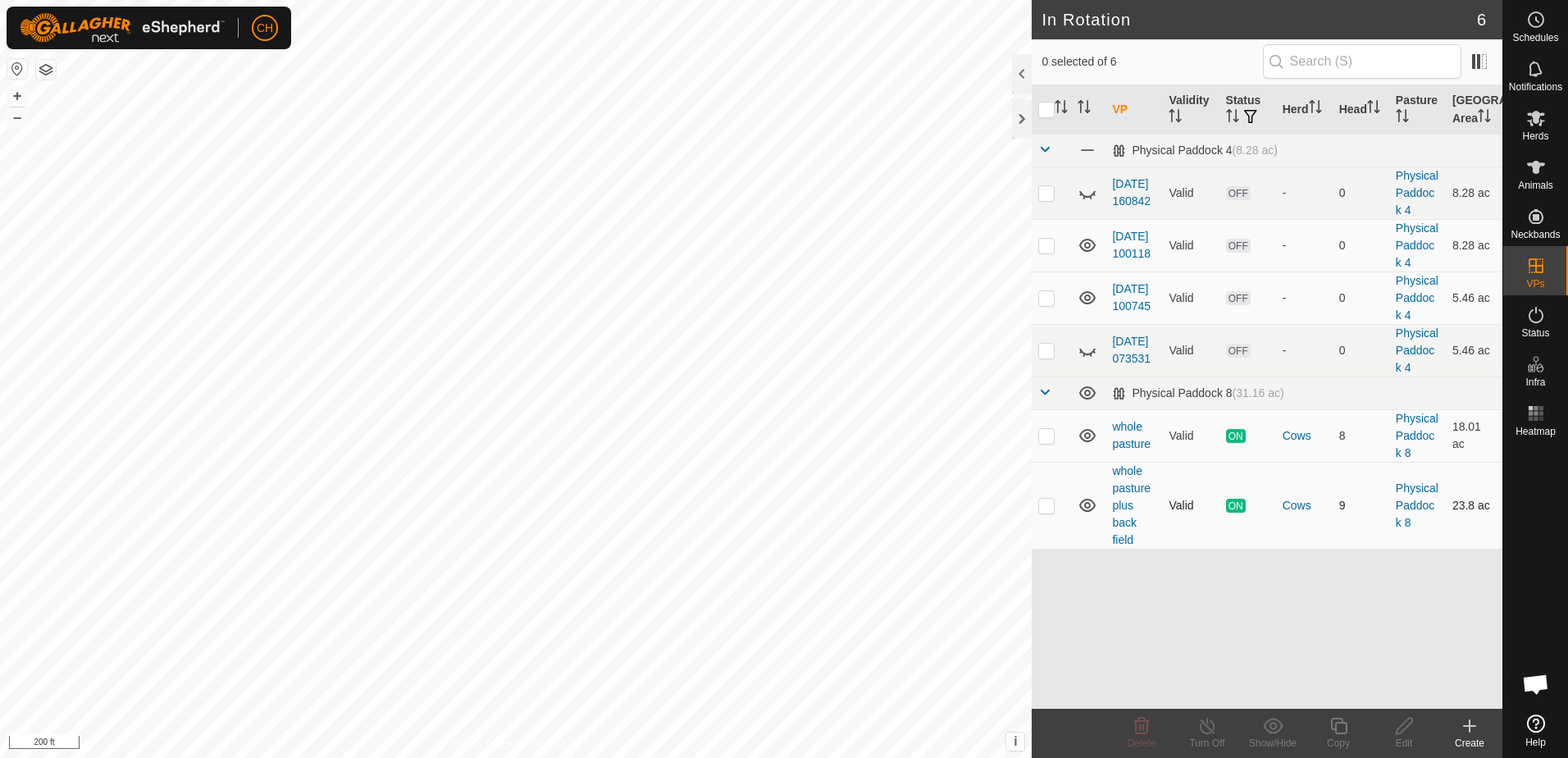
click at [1048, 507] on p-checkbox at bounding box center [1046, 505] width 17 height 13
checkbox input "true"
click at [1204, 729] on icon at bounding box center [1207, 725] width 20 height 19
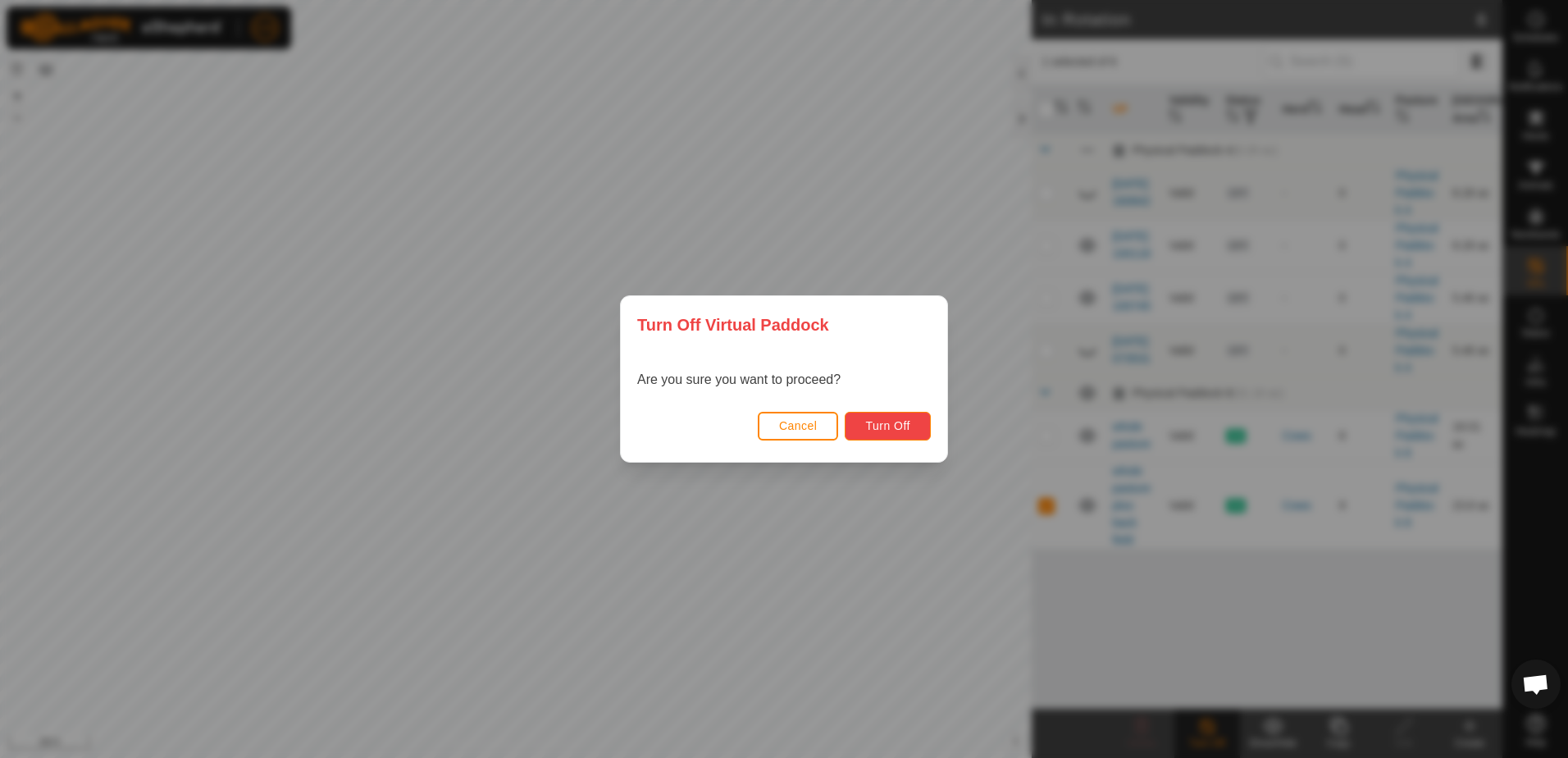
click at [886, 420] on span "Turn Off" at bounding box center [888, 425] width 45 height 13
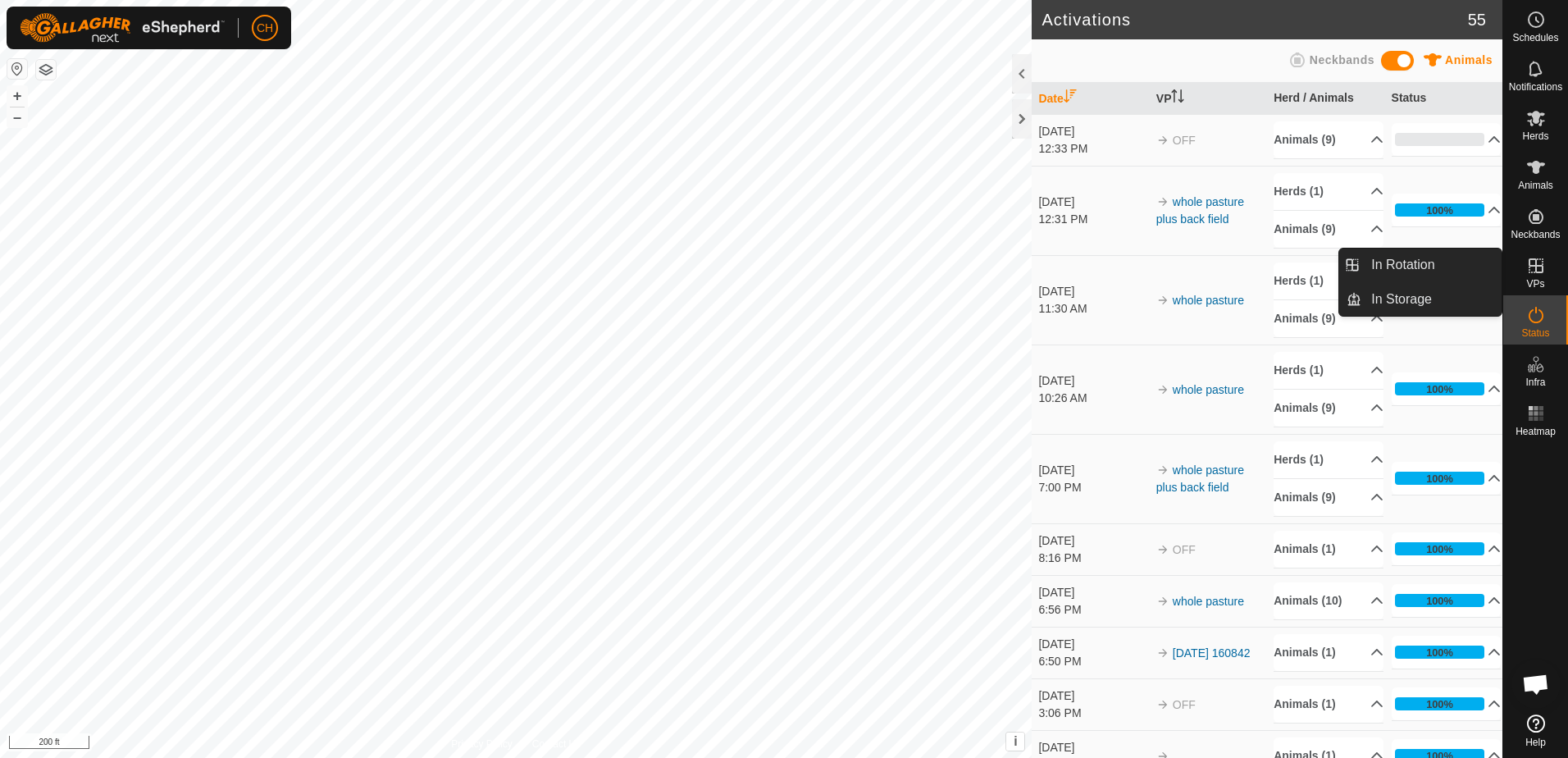
click at [1535, 271] on icon at bounding box center [1536, 266] width 15 height 15
click at [1406, 264] on link "In Rotation" at bounding box center [1431, 265] width 140 height 33
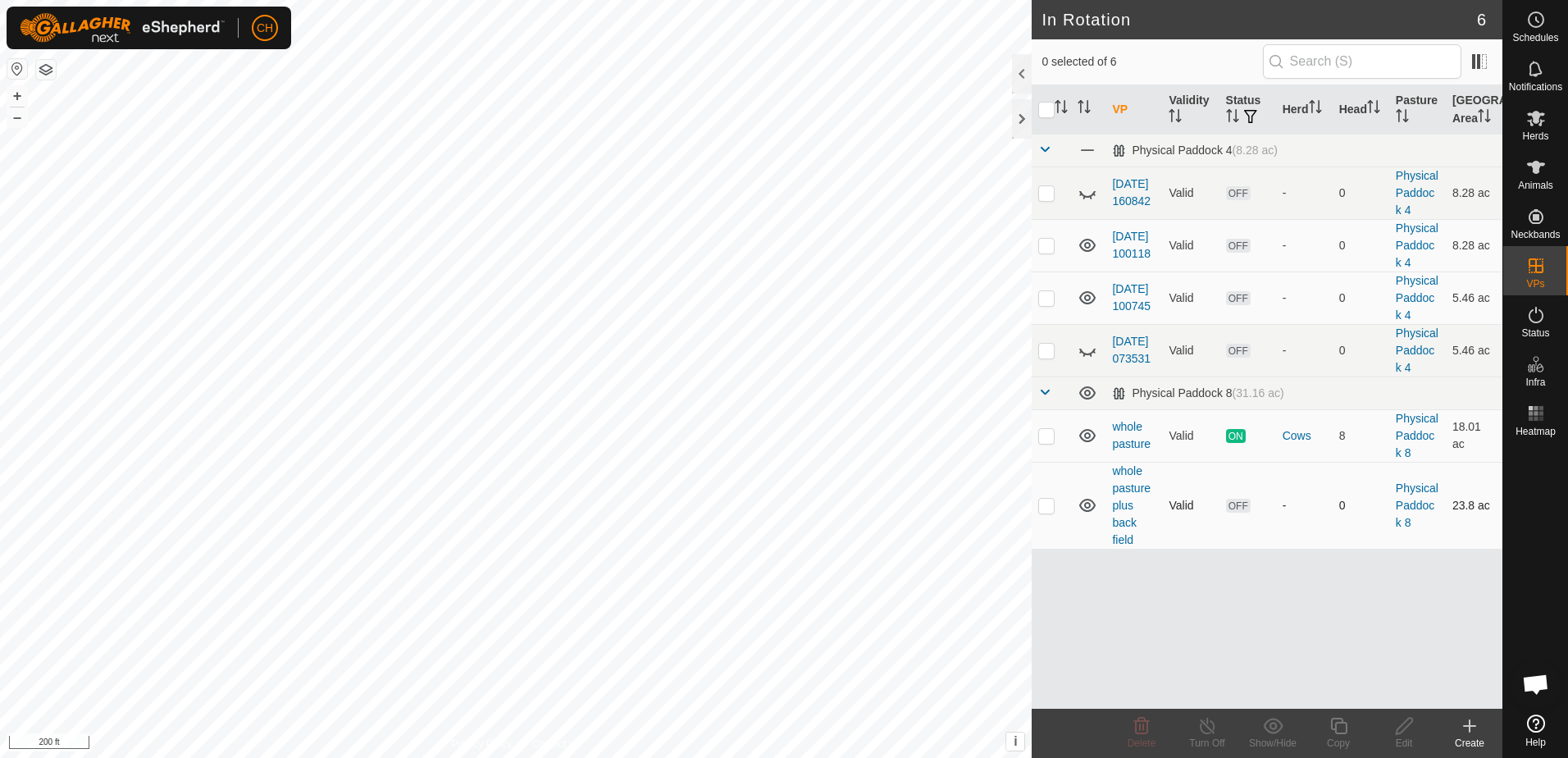
click at [1047, 504] on p-checkbox at bounding box center [1046, 505] width 17 height 13
checkbox input "true"
click at [1405, 736] on div "Edit" at bounding box center [1404, 743] width 65 height 15
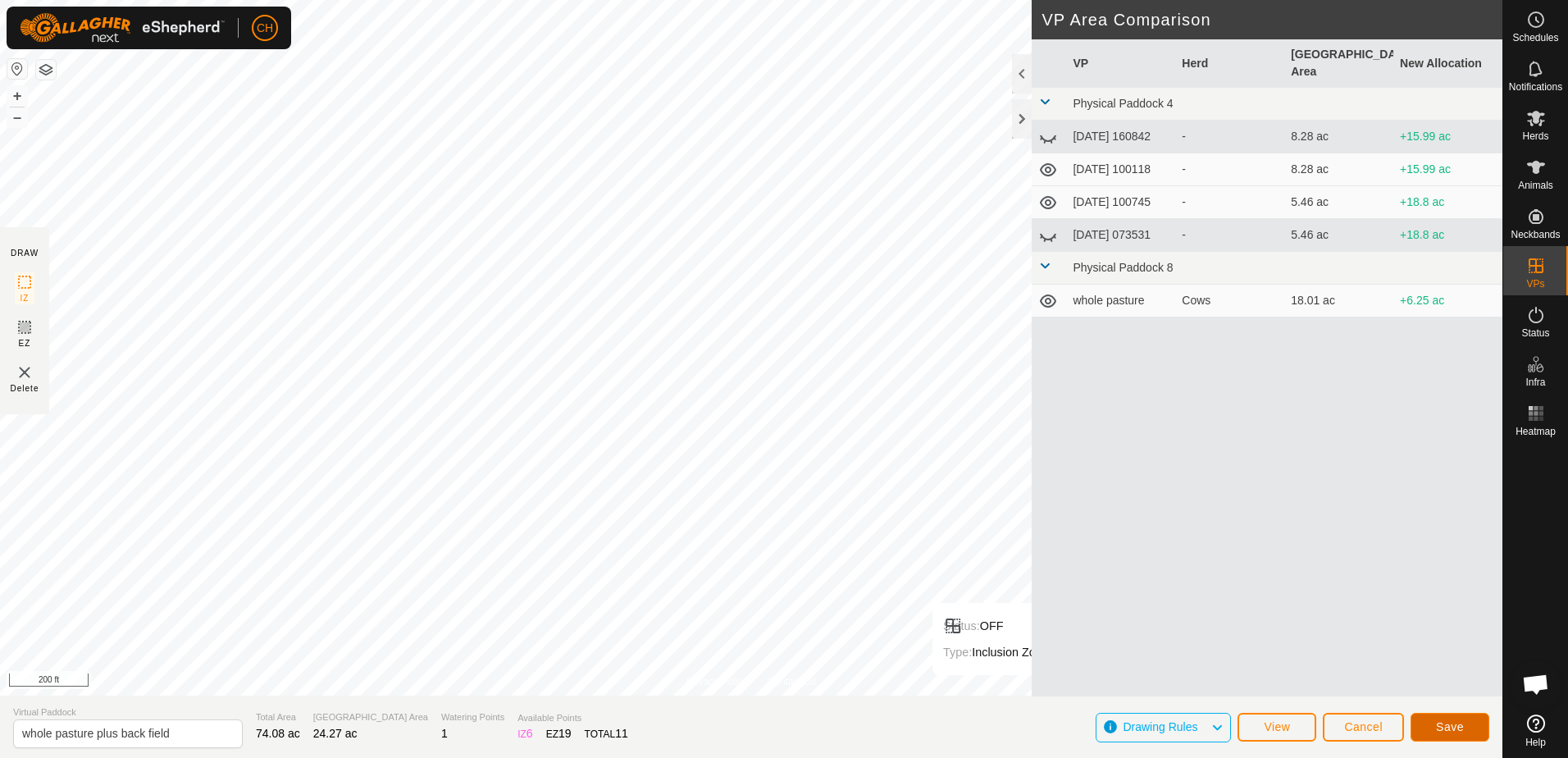
click at [1448, 725] on span "Save" at bounding box center [1449, 727] width 28 height 13
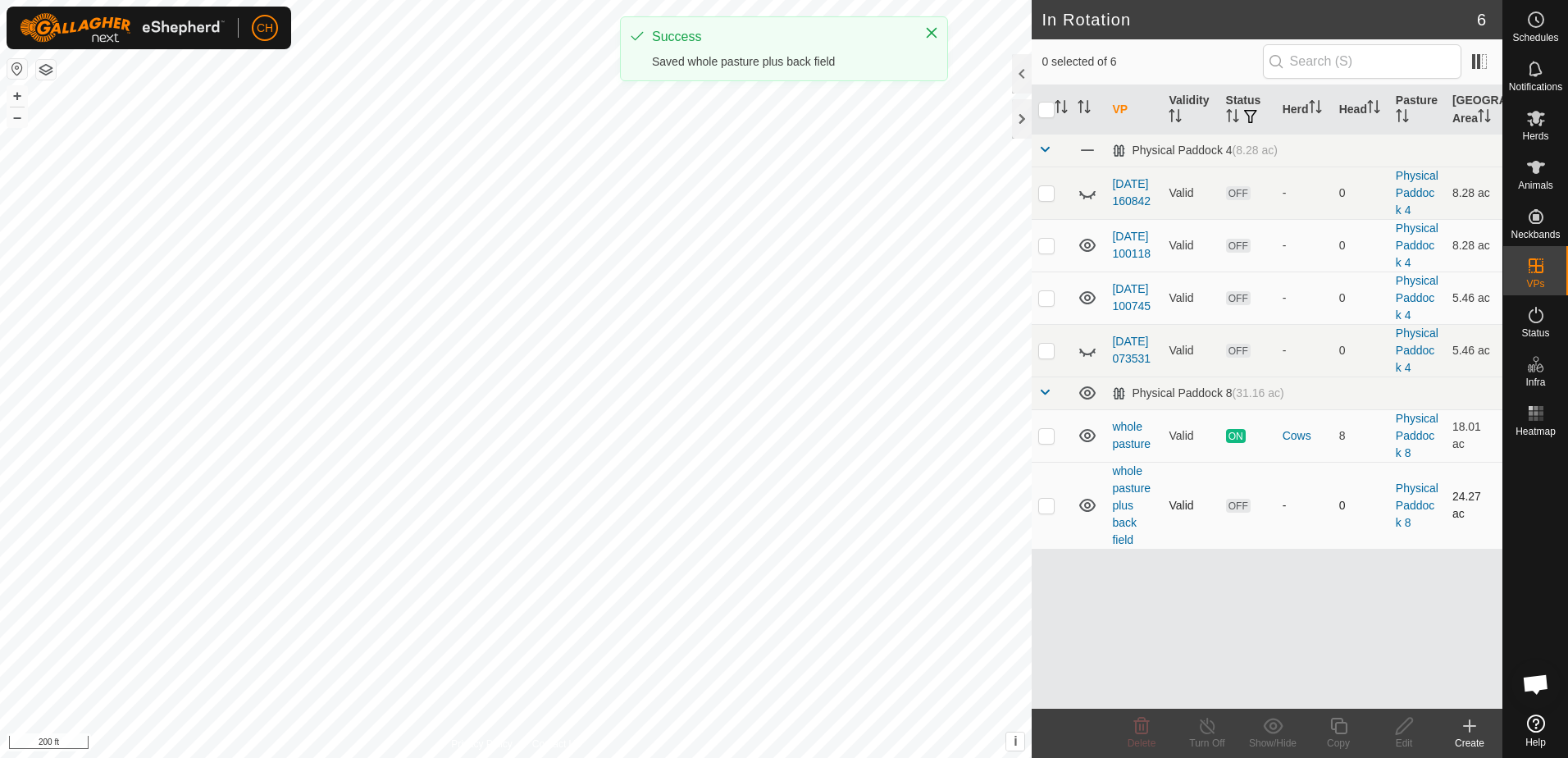
click at [1044, 508] on p-checkbox at bounding box center [1046, 505] width 17 height 13
checkbox input "true"
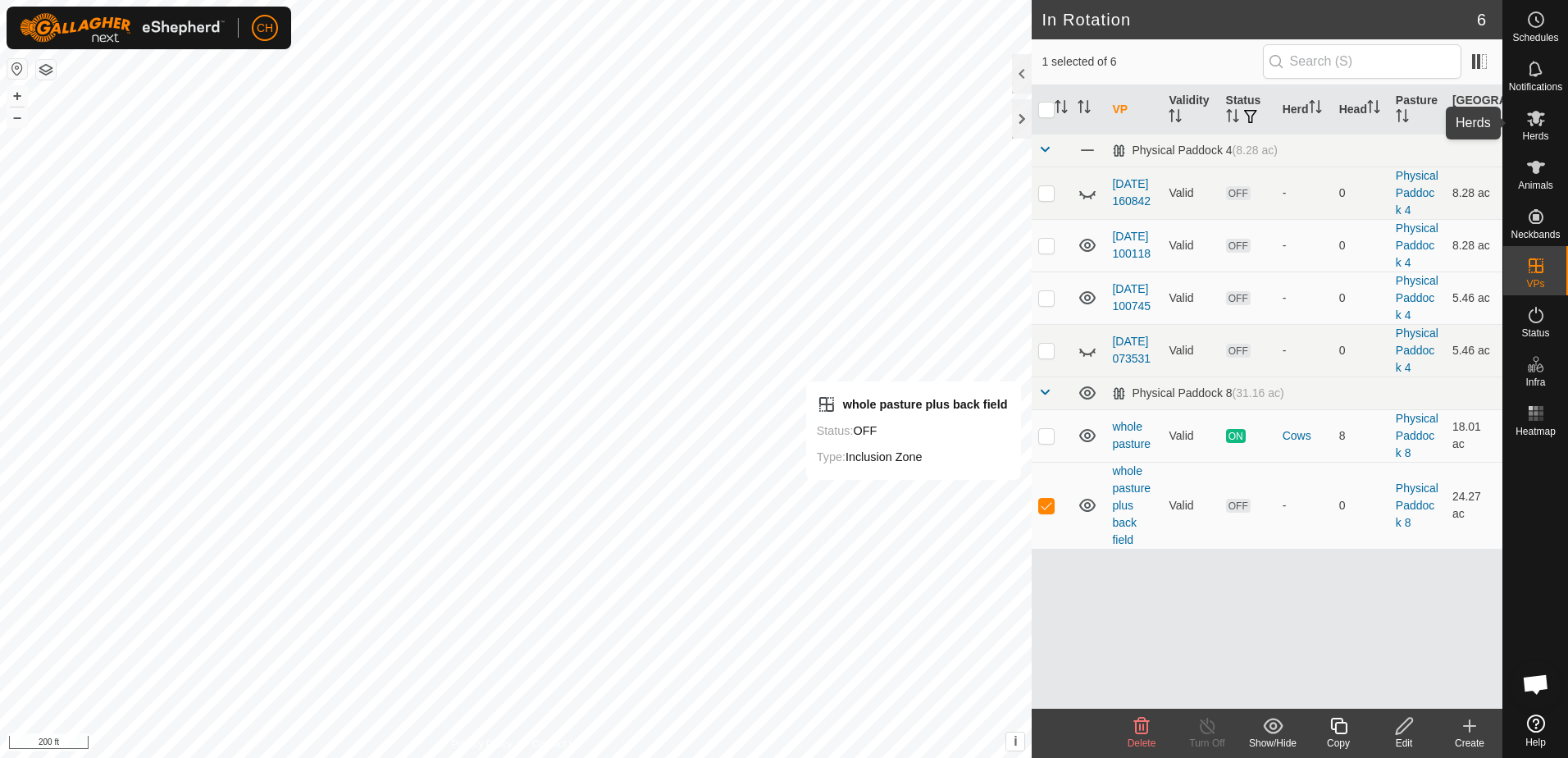
click at [1535, 122] on icon at bounding box center [1536, 118] width 18 height 16
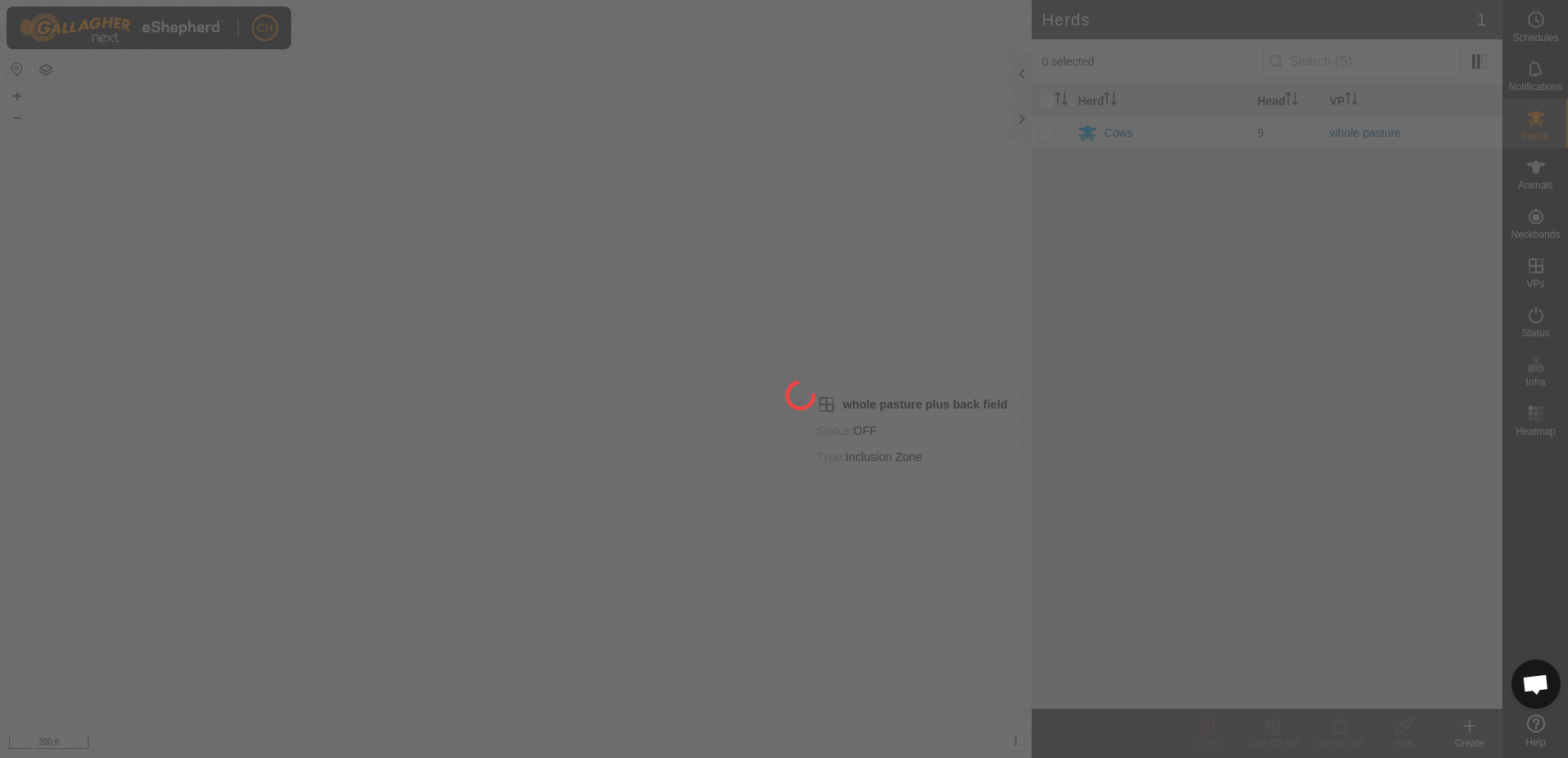
click at [1050, 137] on p-checkbox at bounding box center [1046, 133] width 17 height 13
checkbox input "true"
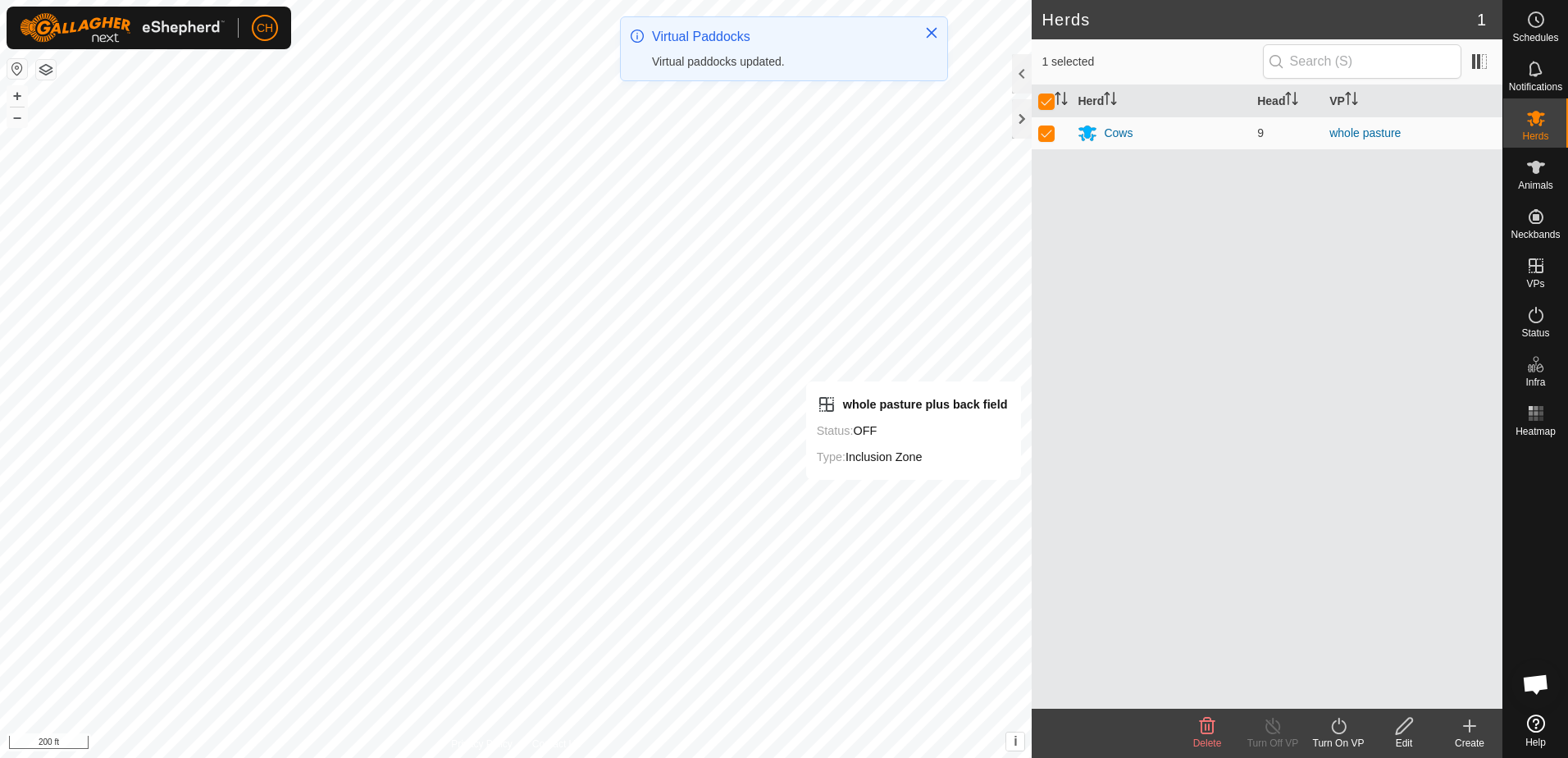
click at [1335, 726] on icon at bounding box center [1338, 725] width 20 height 19
click at [1344, 691] on link "Now" at bounding box center [1388, 689] width 162 height 33
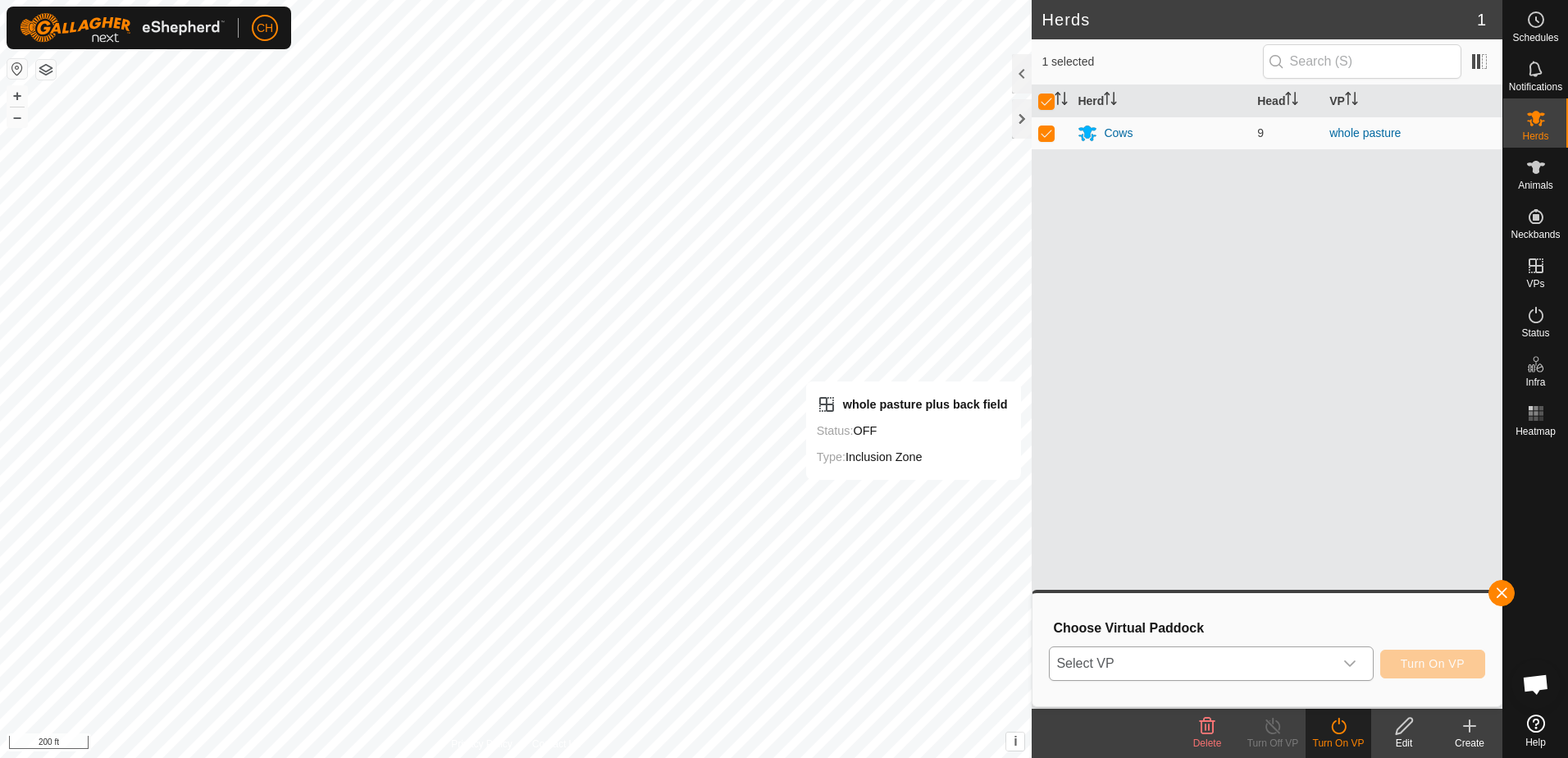
click at [1356, 659] on icon "dropdown trigger" at bounding box center [1350, 663] width 13 height 13
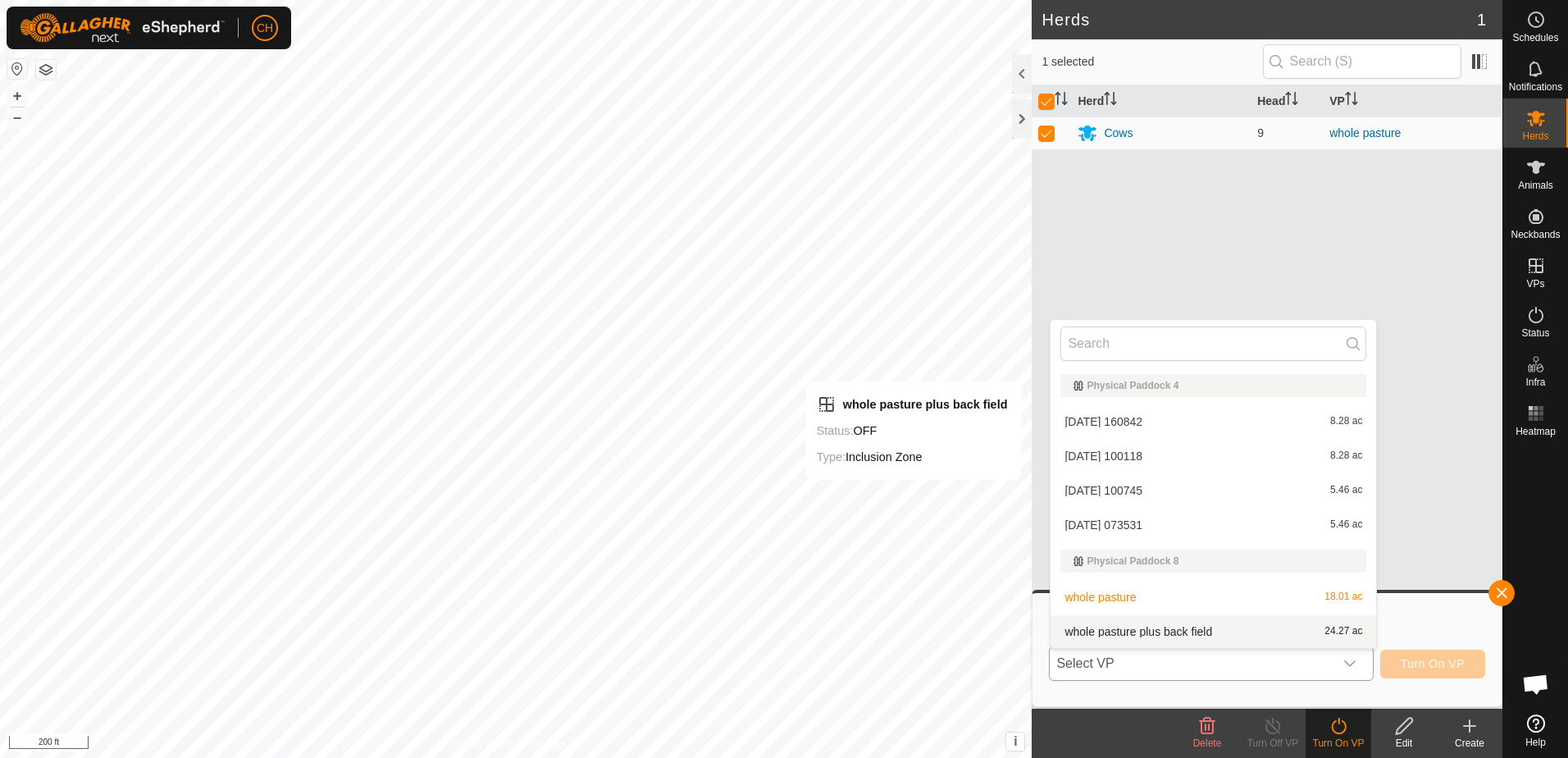
click at [1170, 631] on li "whole pasture plus back field 24.27 ac" at bounding box center [1213, 631] width 326 height 33
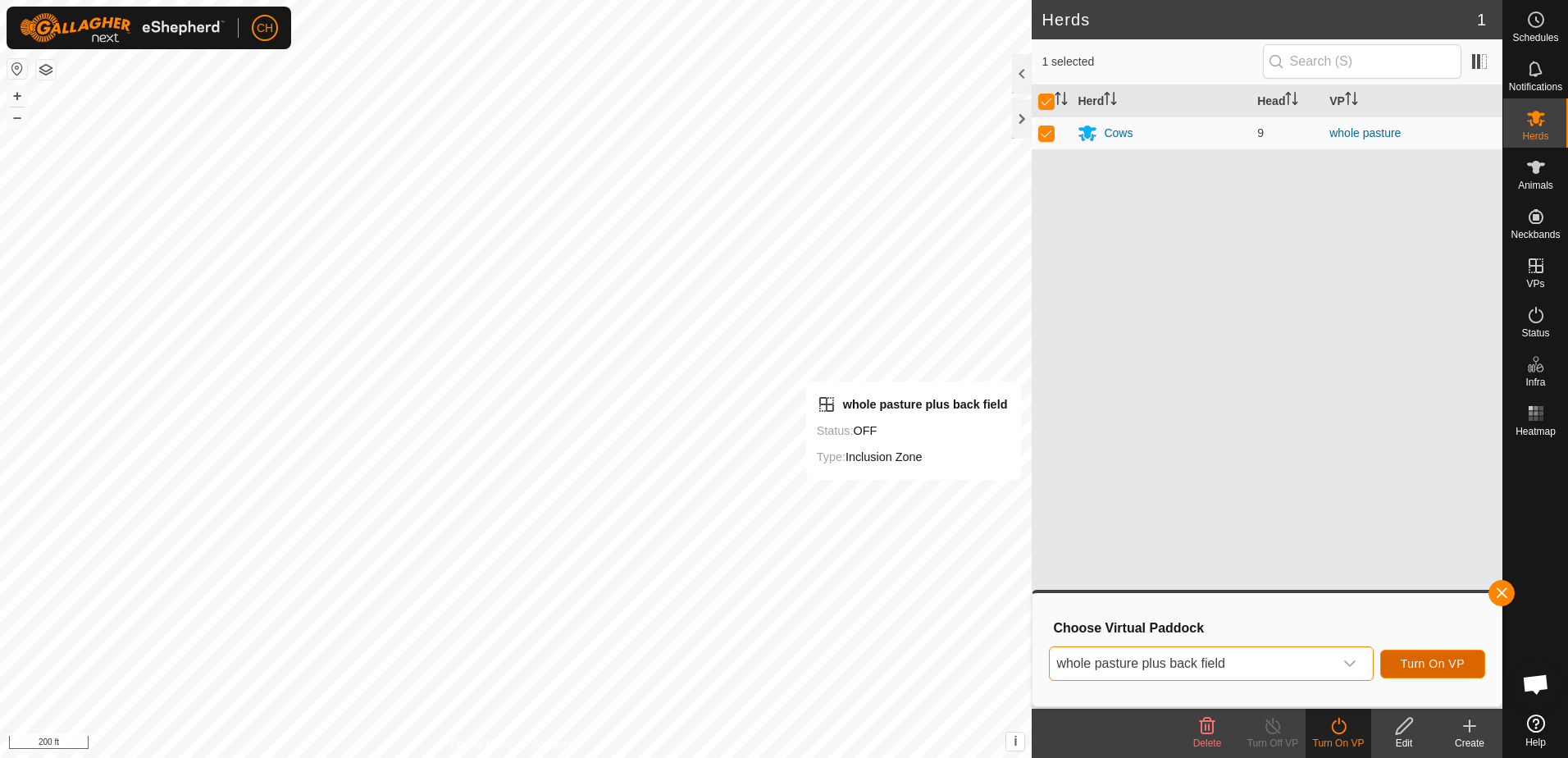
click at [1441, 663] on span "Turn On VP" at bounding box center [1432, 663] width 64 height 13
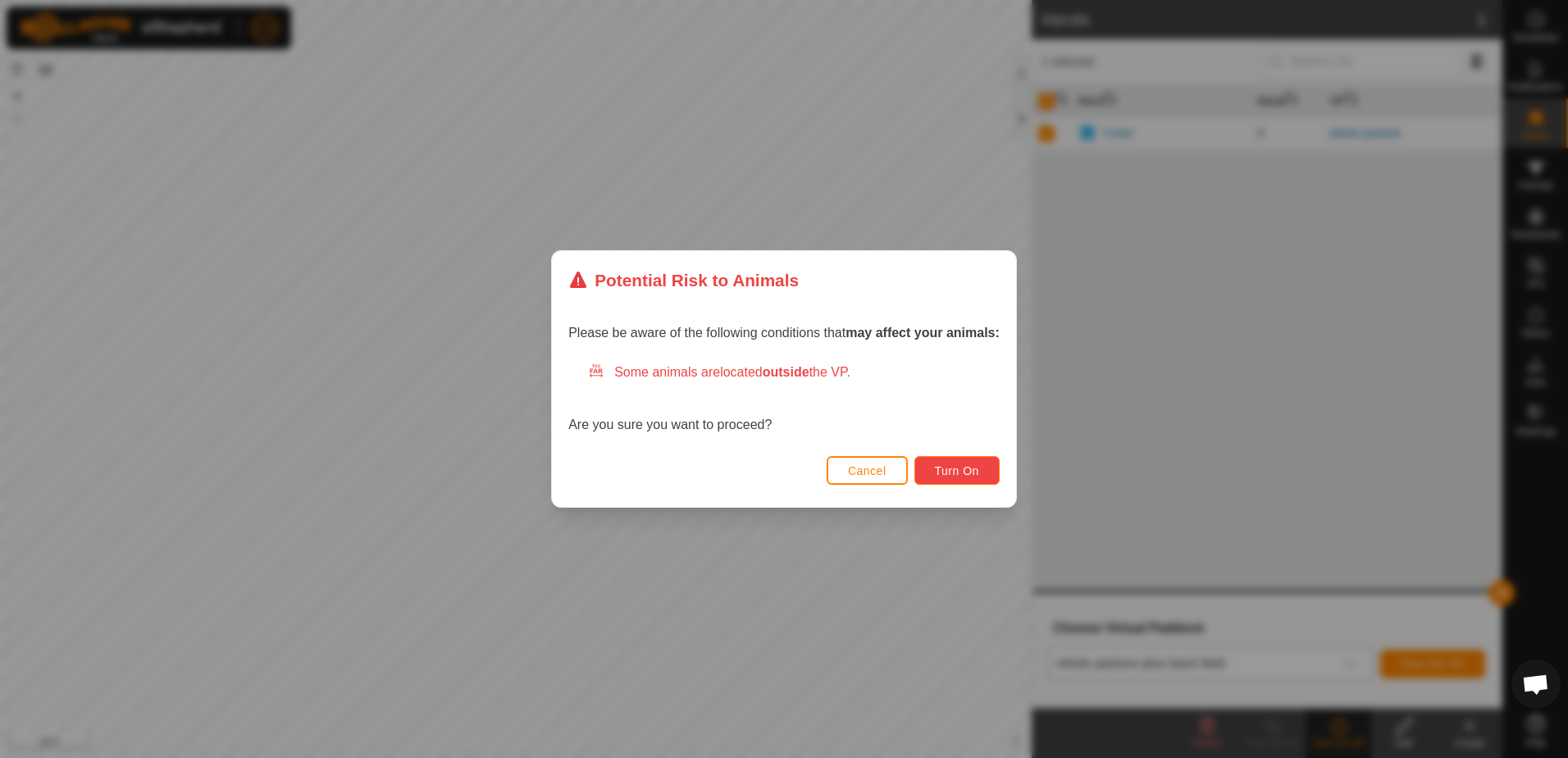
click at [964, 466] on span "Turn On" at bounding box center [957, 471] width 44 height 13
